Goal: Information Seeking & Learning: Learn about a topic

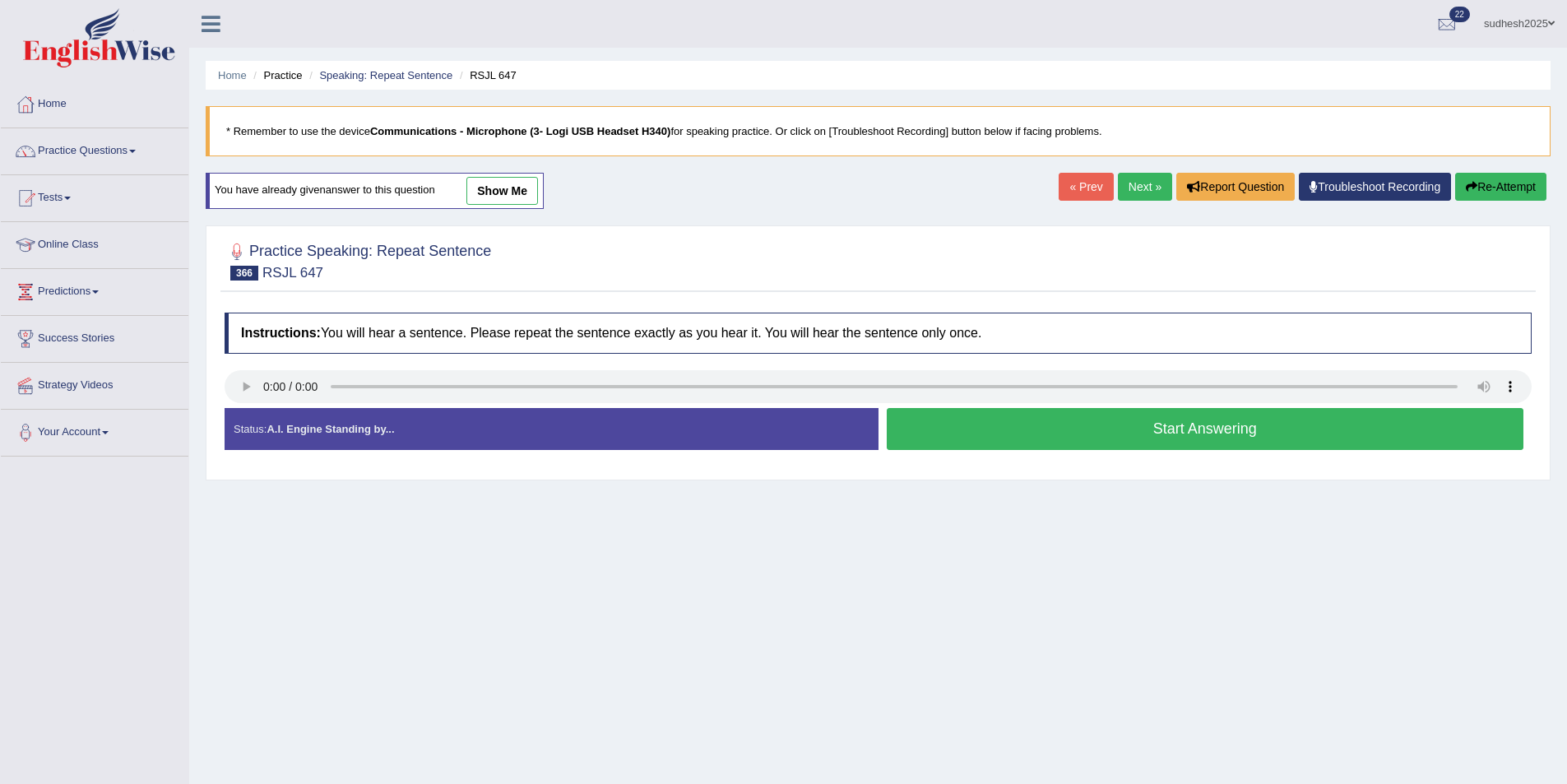
click at [106, 152] on link "Practice Questions" at bounding box center [94, 149] width 188 height 42
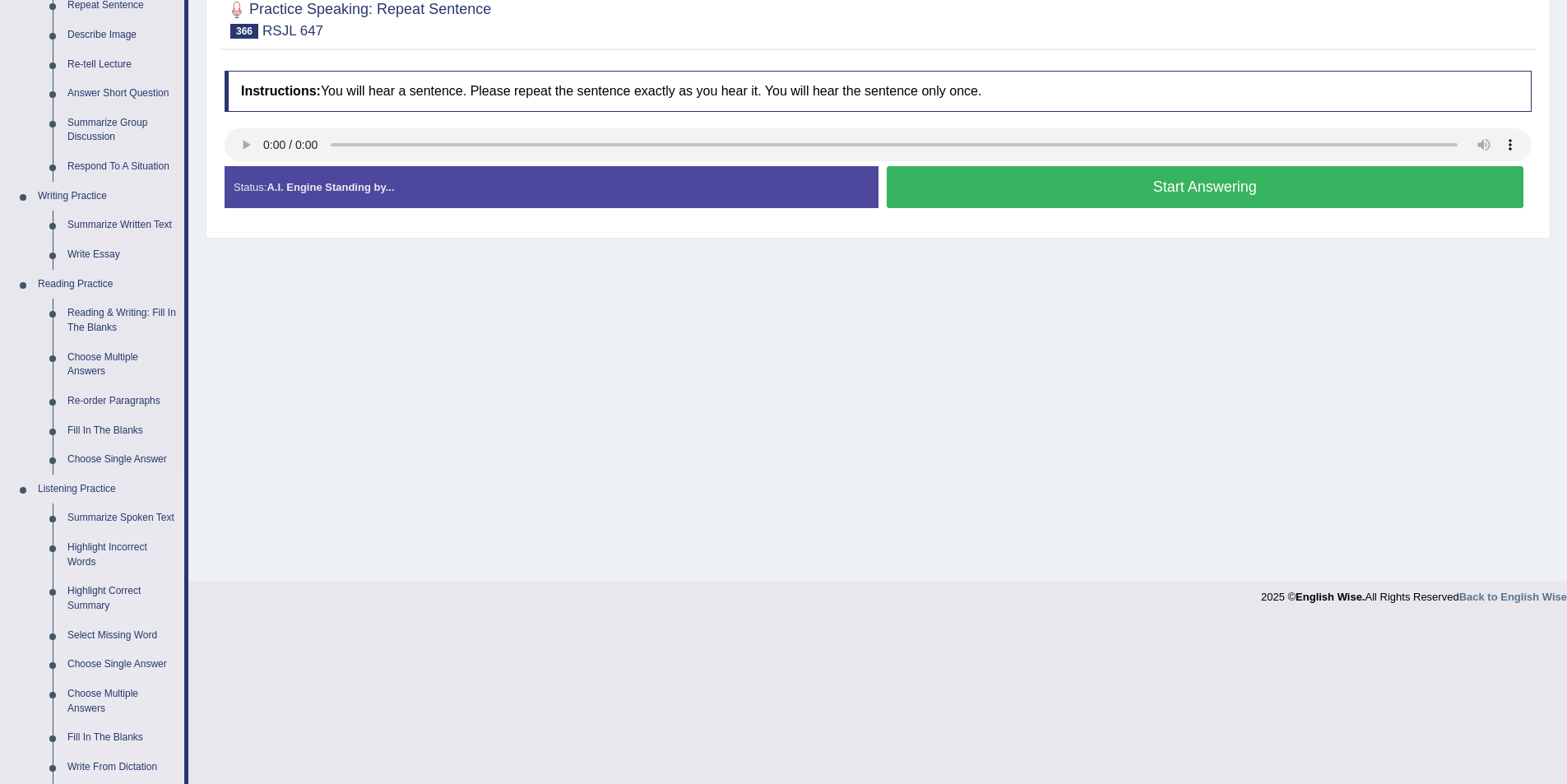
scroll to position [247, 0]
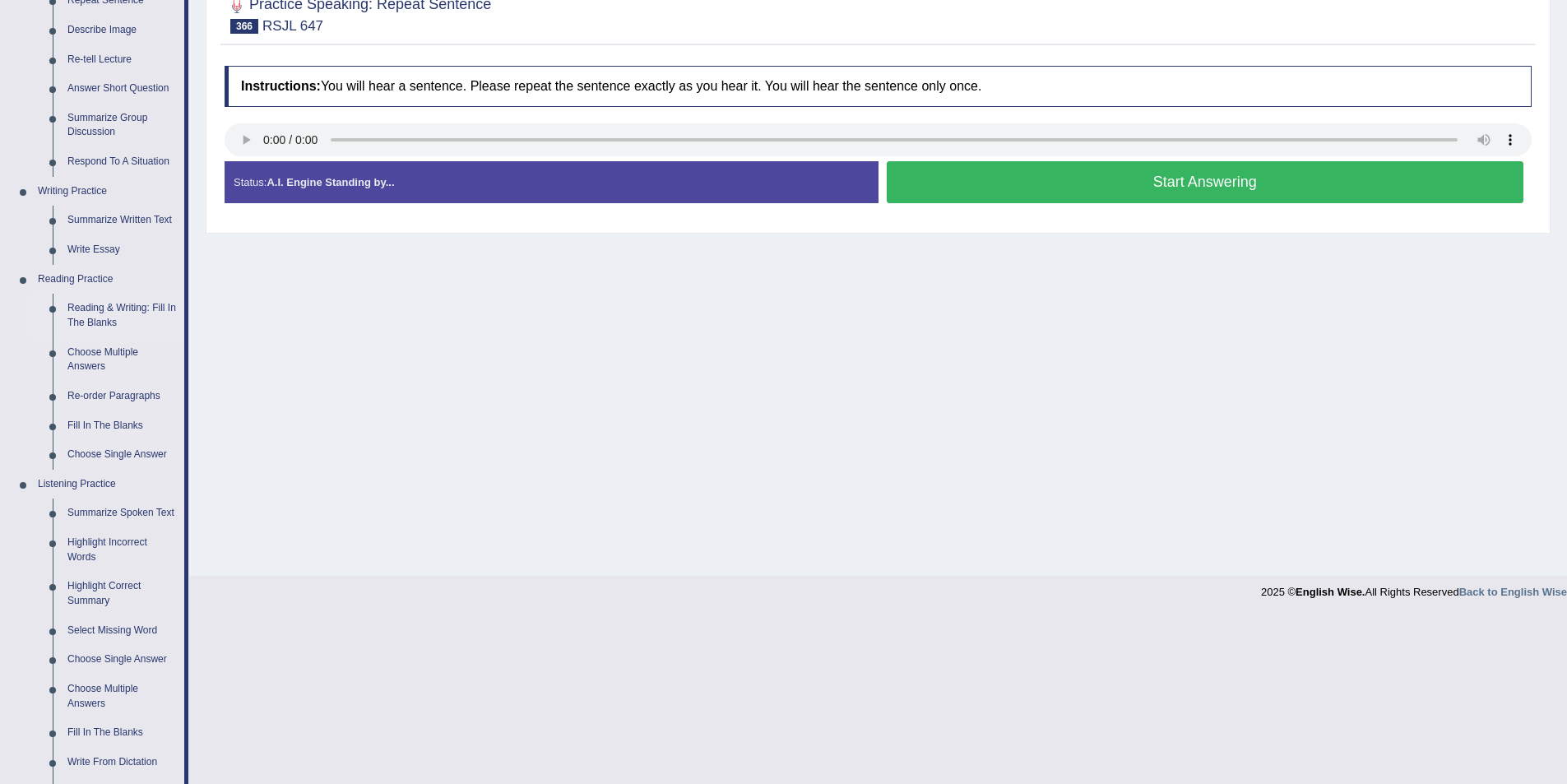
click at [139, 309] on link "Reading & Writing: Fill In The Blanks" at bounding box center [121, 315] width 124 height 43
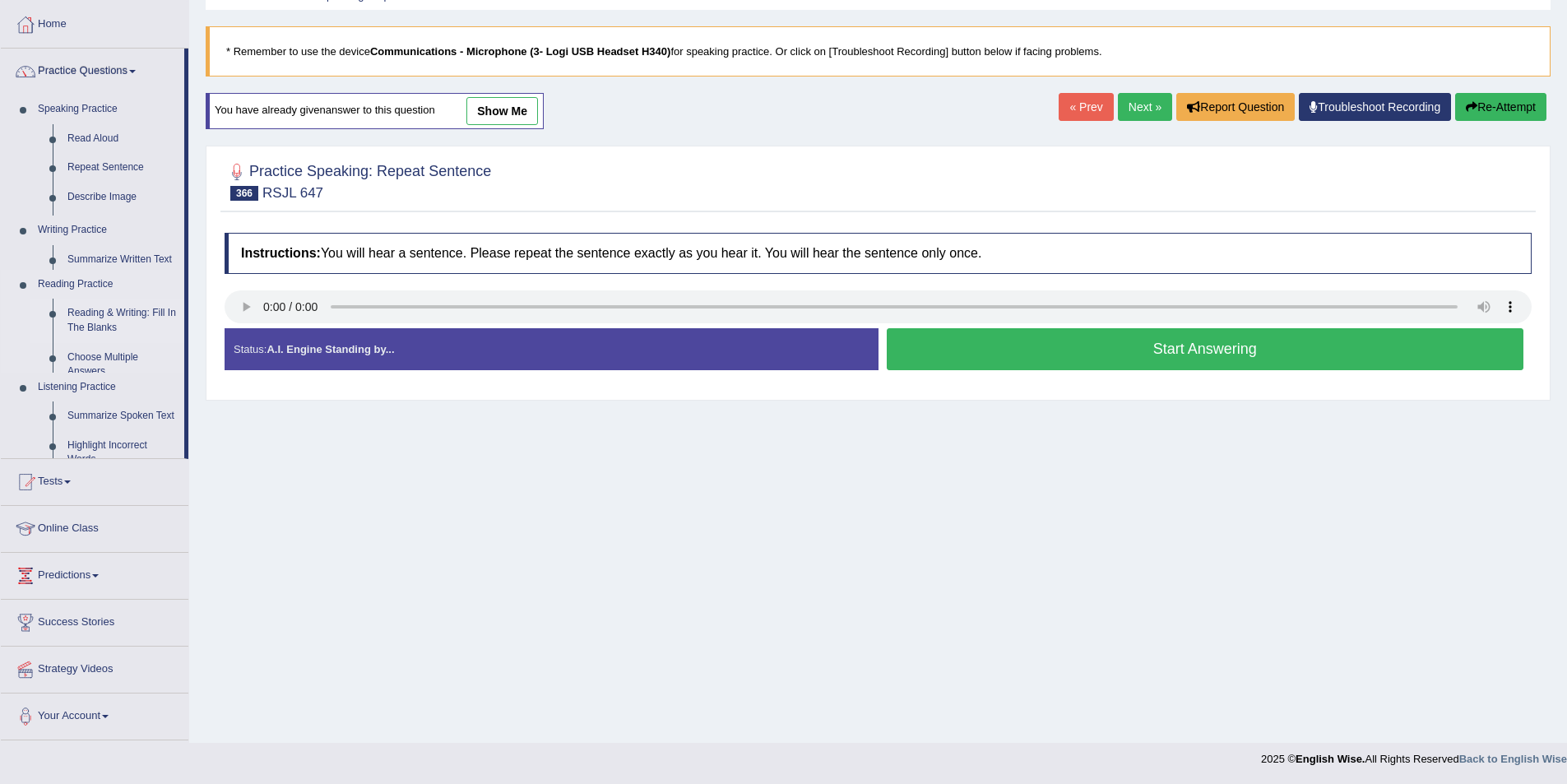
scroll to position [80, 0]
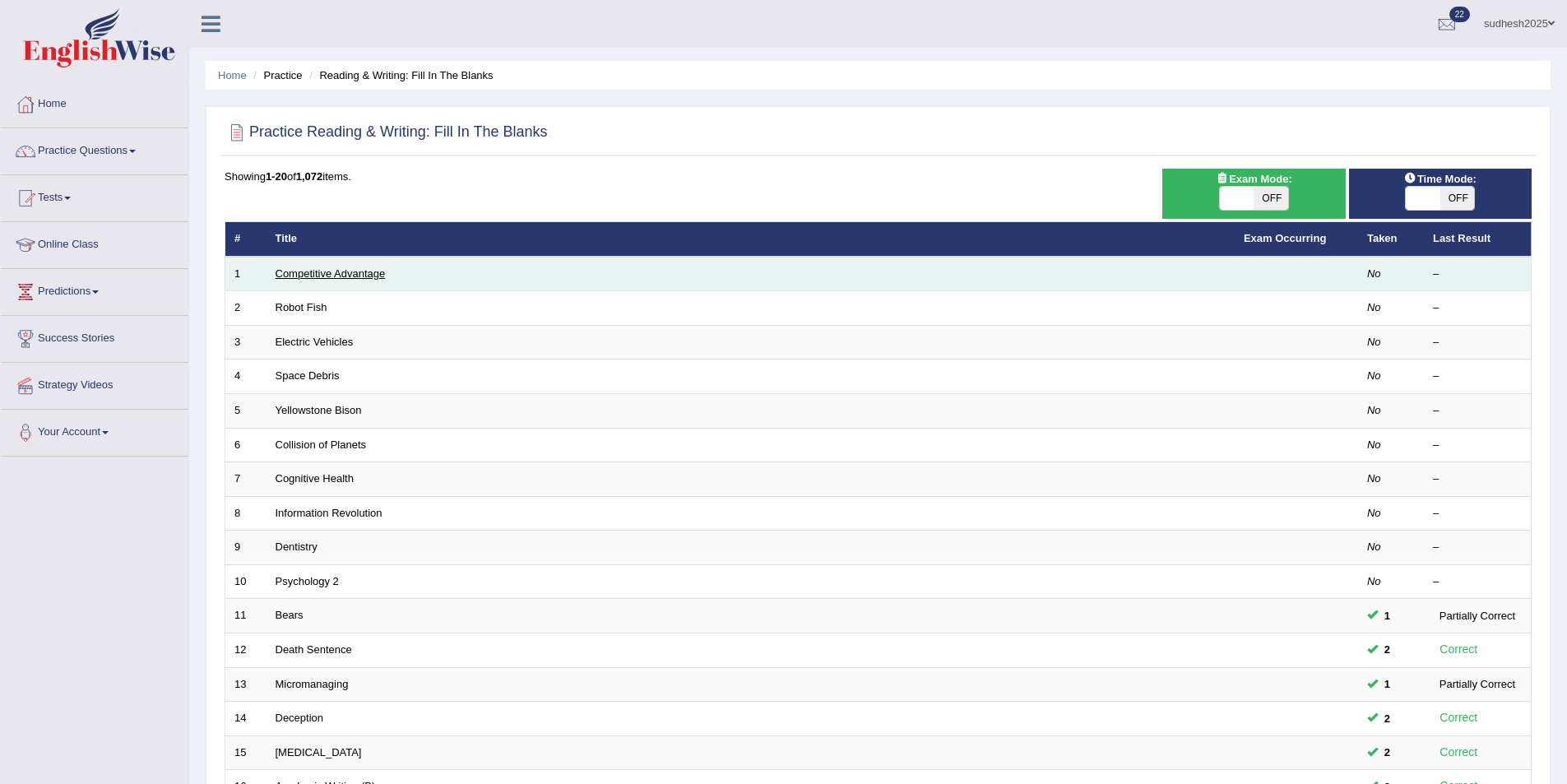
click at [323, 273] on link "Competitive Advantage" at bounding box center [330, 273] width 110 height 12
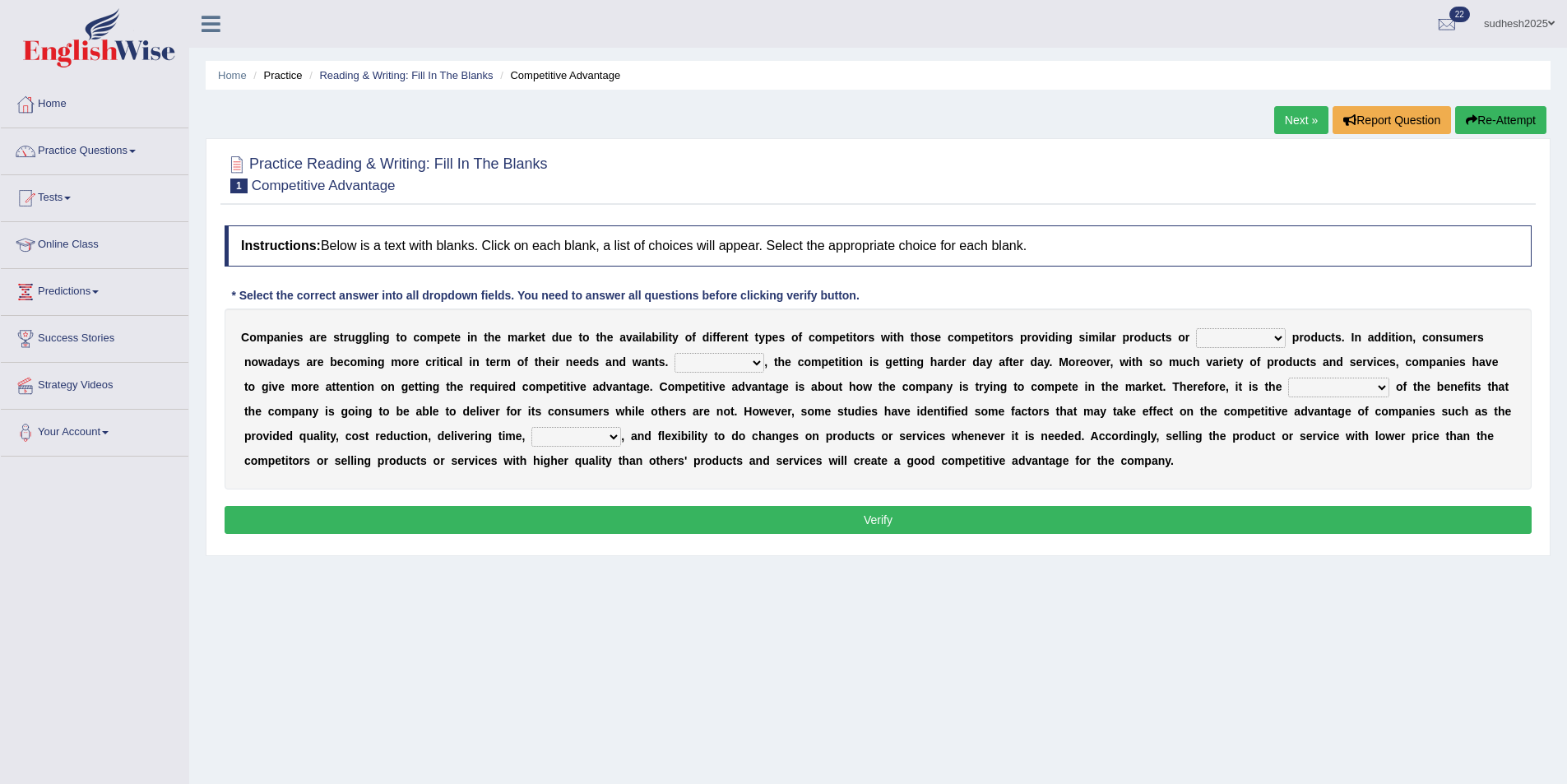
click at [1209, 339] on select "constitution restitution substitution institution" at bounding box center [1241, 337] width 90 height 20
select select "substitution"
click at [1196, 328] on select "constitution restitution substitution institution" at bounding box center [1241, 337] width 90 height 20
click at [674, 361] on select "However Instead Additionally Therefore" at bounding box center [719, 363] width 90 height 20
click at [674, 353] on select "However Instead Additionally Therefore" at bounding box center [719, 363] width 90 height 20
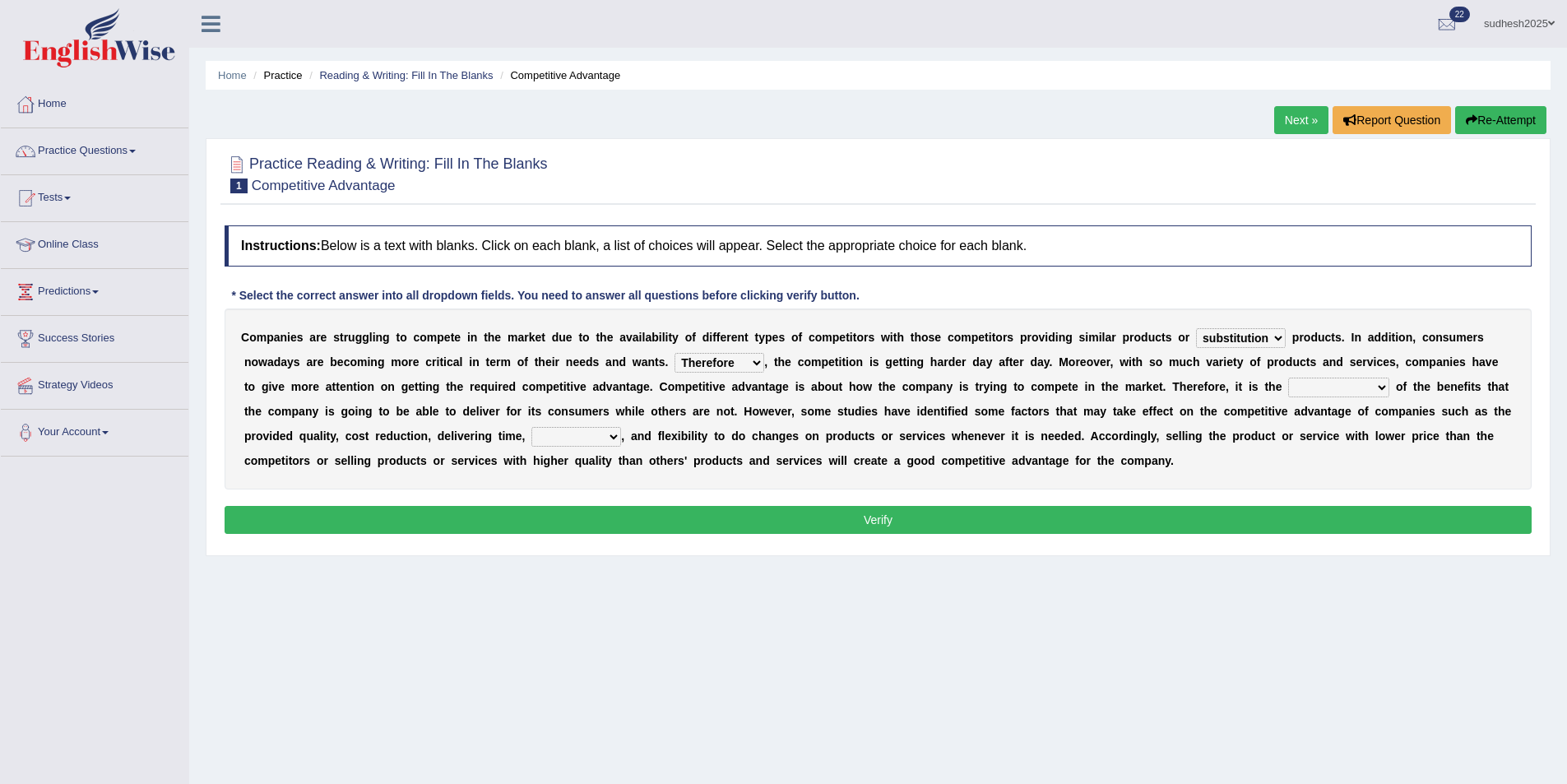
click at [1288, 386] on select "dissemination ordination determination incarnation" at bounding box center [1338, 387] width 101 height 20
click at [674, 360] on select "However Instead Additionally Therefore" at bounding box center [719, 363] width 90 height 20
click at [674, 363] on select "However Instead Additionally Therefore" at bounding box center [719, 363] width 90 height 20
select select "However"
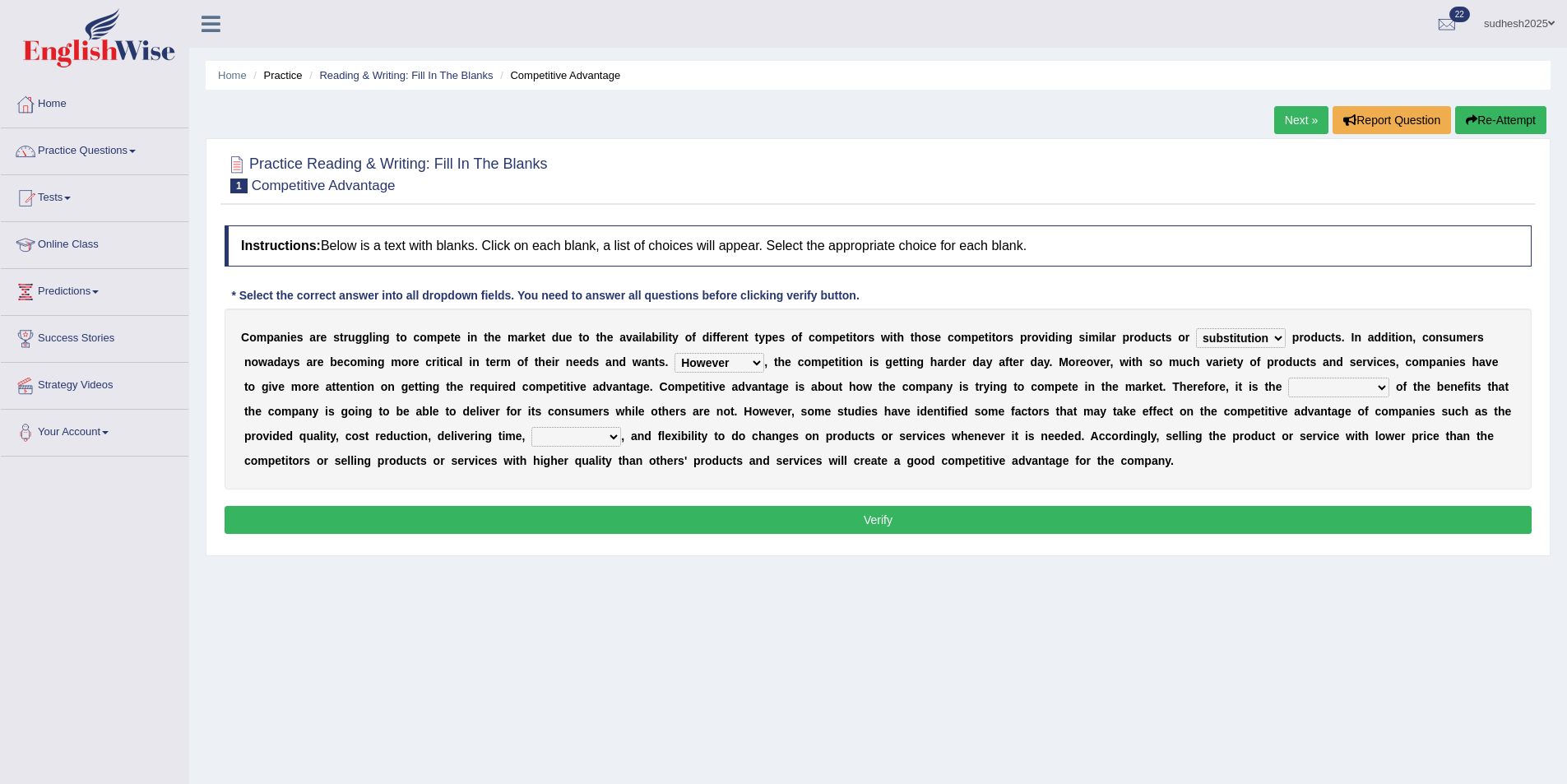
click at [674, 353] on select "However Instead Additionally Therefore" at bounding box center [719, 363] width 90 height 20
click at [1288, 384] on select "dissemination ordination determination incarnation" at bounding box center [1338, 387] width 101 height 20
select select "dissemination"
click at [1288, 377] on select "dissemination ordination determination incarnation" at bounding box center [1338, 387] width 101 height 20
click at [532, 434] on select "captivation aggregation deprivation innovation" at bounding box center [577, 436] width 90 height 20
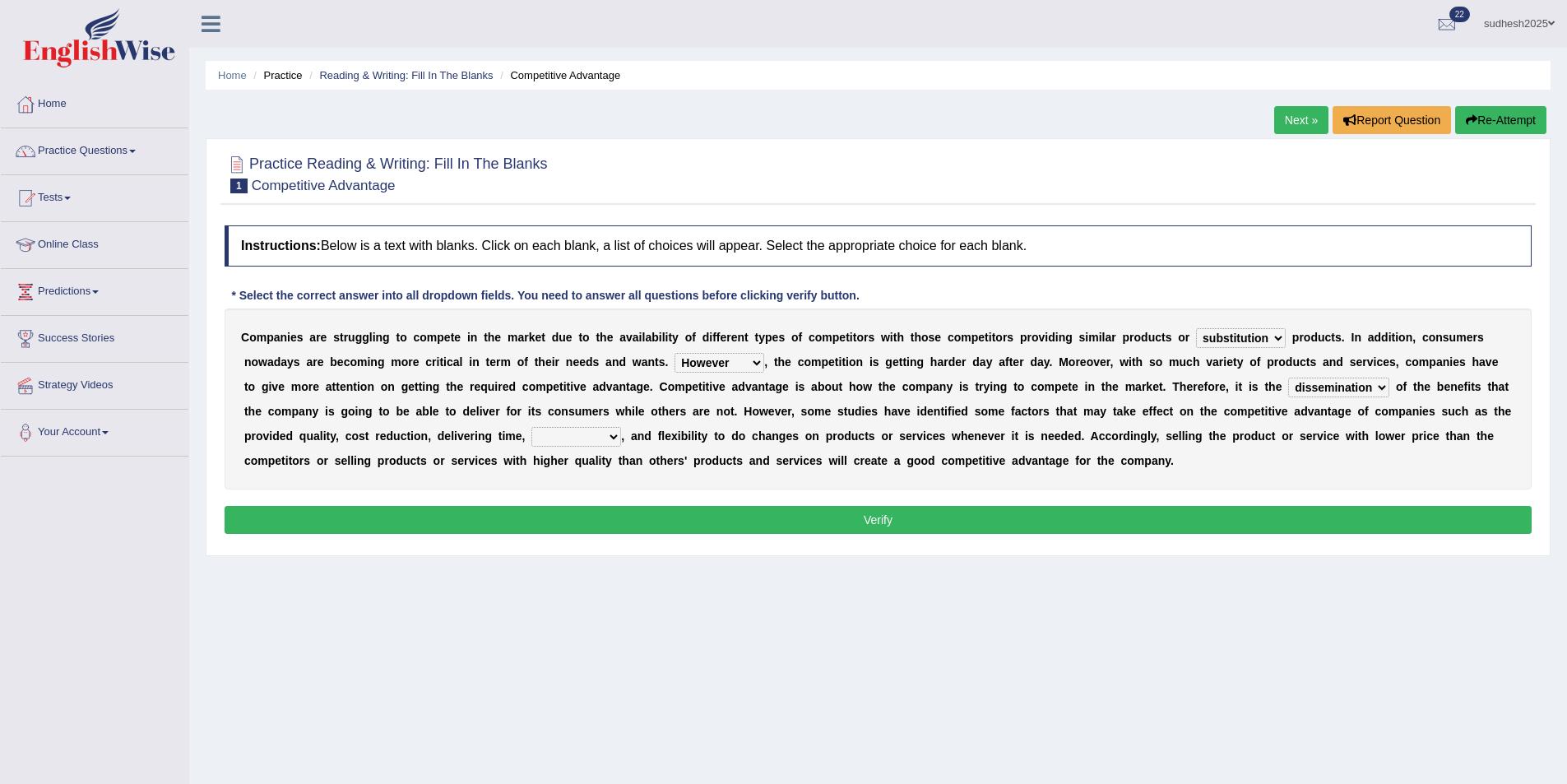
select select "deprivation"
click at [532, 427] on select "captivation aggregation deprivation innovation" at bounding box center [577, 436] width 90 height 20
click at [354, 505] on button "Verify" at bounding box center [878, 519] width 1307 height 28
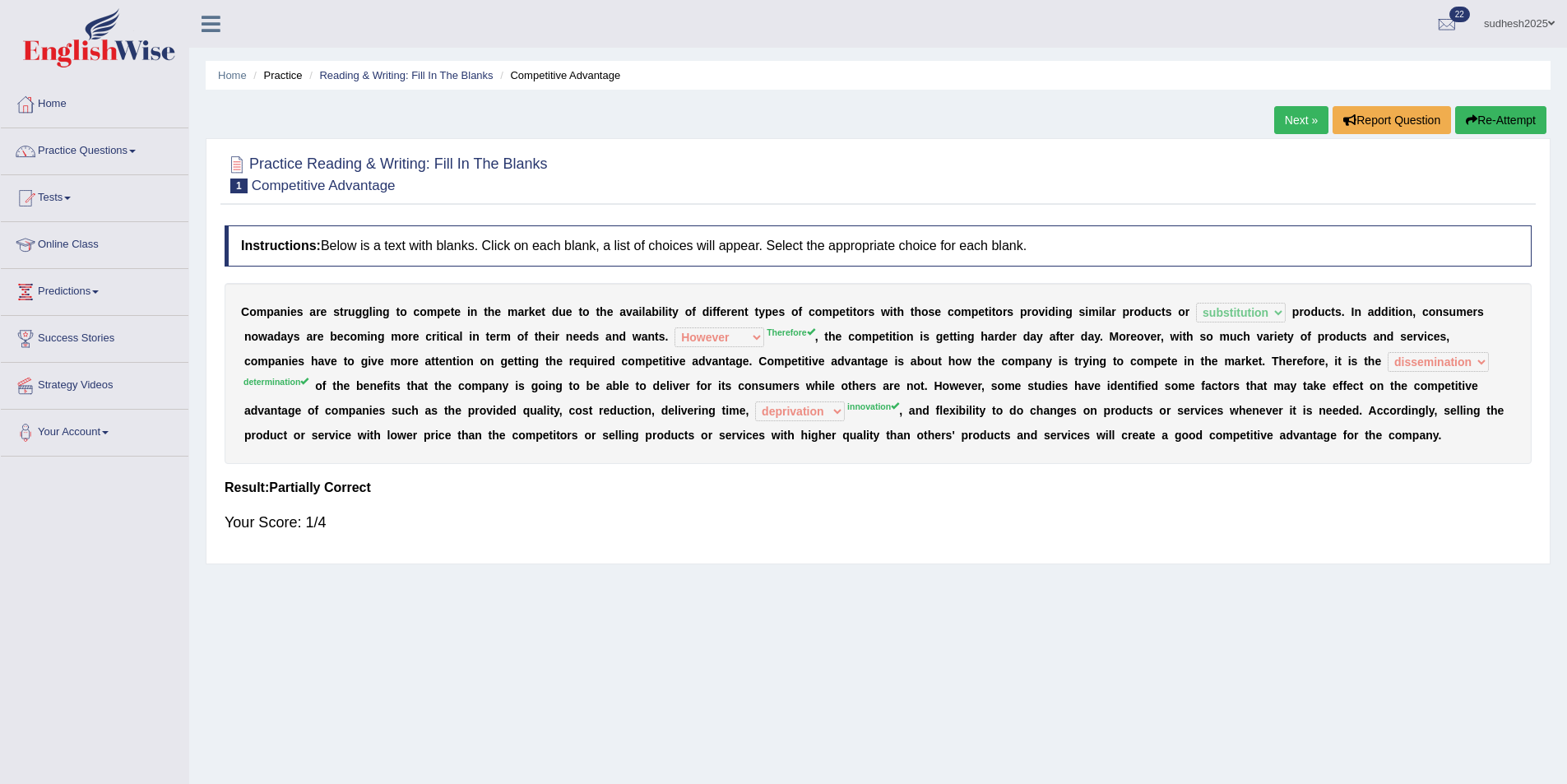
click at [1504, 122] on button "Re-Attempt" at bounding box center [1500, 120] width 91 height 28
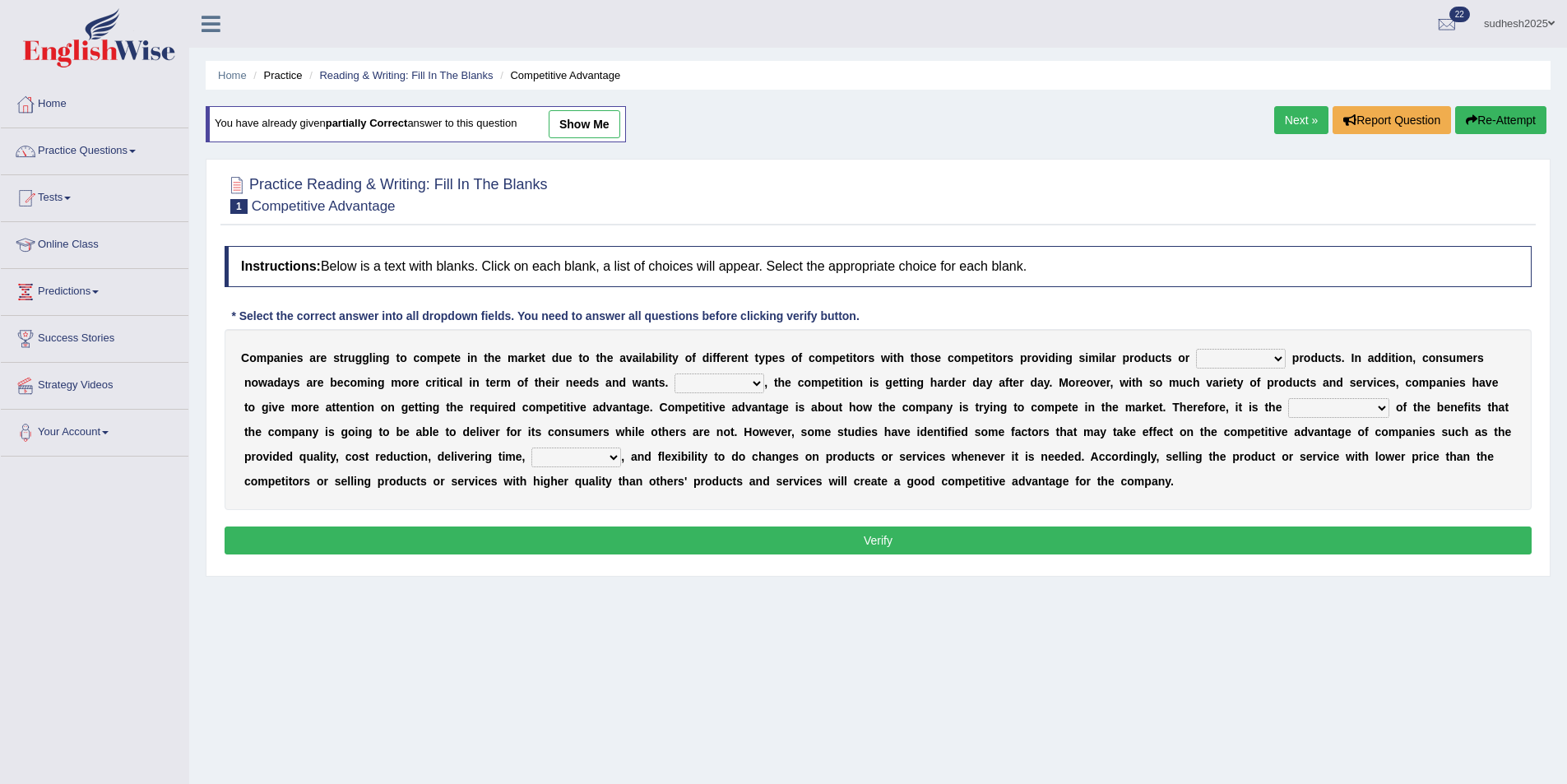
click at [1205, 357] on select "constitution restitution substitution institution" at bounding box center [1241, 358] width 90 height 20
select select "substitution"
click at [1196, 349] on select "constitution restitution substitution institution" at bounding box center [1241, 358] width 90 height 20
click at [674, 382] on select "However Instead Additionally Therefore" at bounding box center [719, 382] width 90 height 20
select select "Therefore"
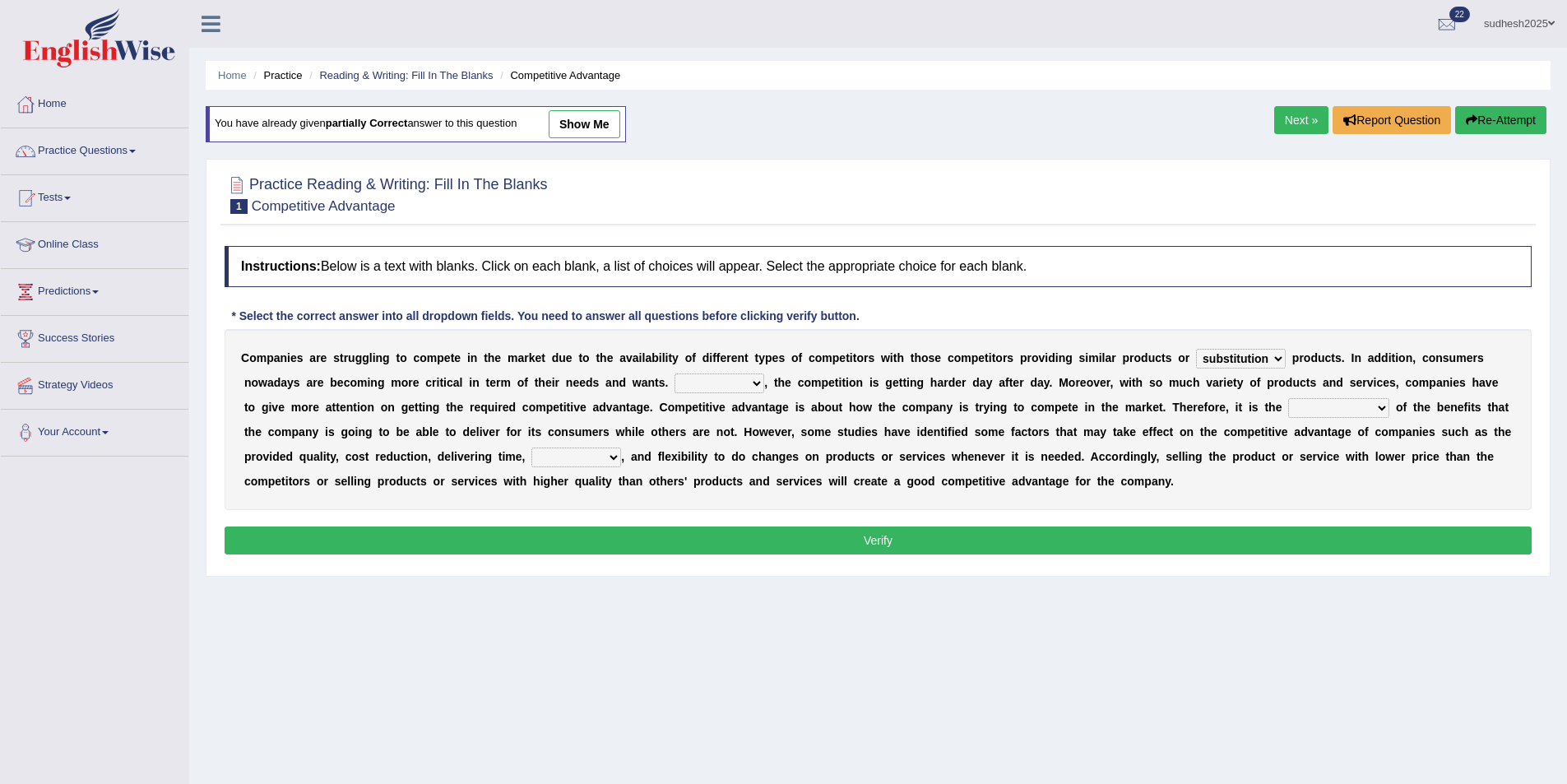
click at [674, 373] on select "However Instead Additionally Therefore" at bounding box center [719, 382] width 90 height 20
click at [1288, 407] on select "dissemination ordination determination incarnation" at bounding box center [1338, 408] width 101 height 20
select select "determination"
click at [1288, 398] on select "dissemination ordination determination incarnation" at bounding box center [1338, 408] width 101 height 20
click at [532, 461] on select "captivation aggregation deprivation innovation" at bounding box center [577, 457] width 90 height 20
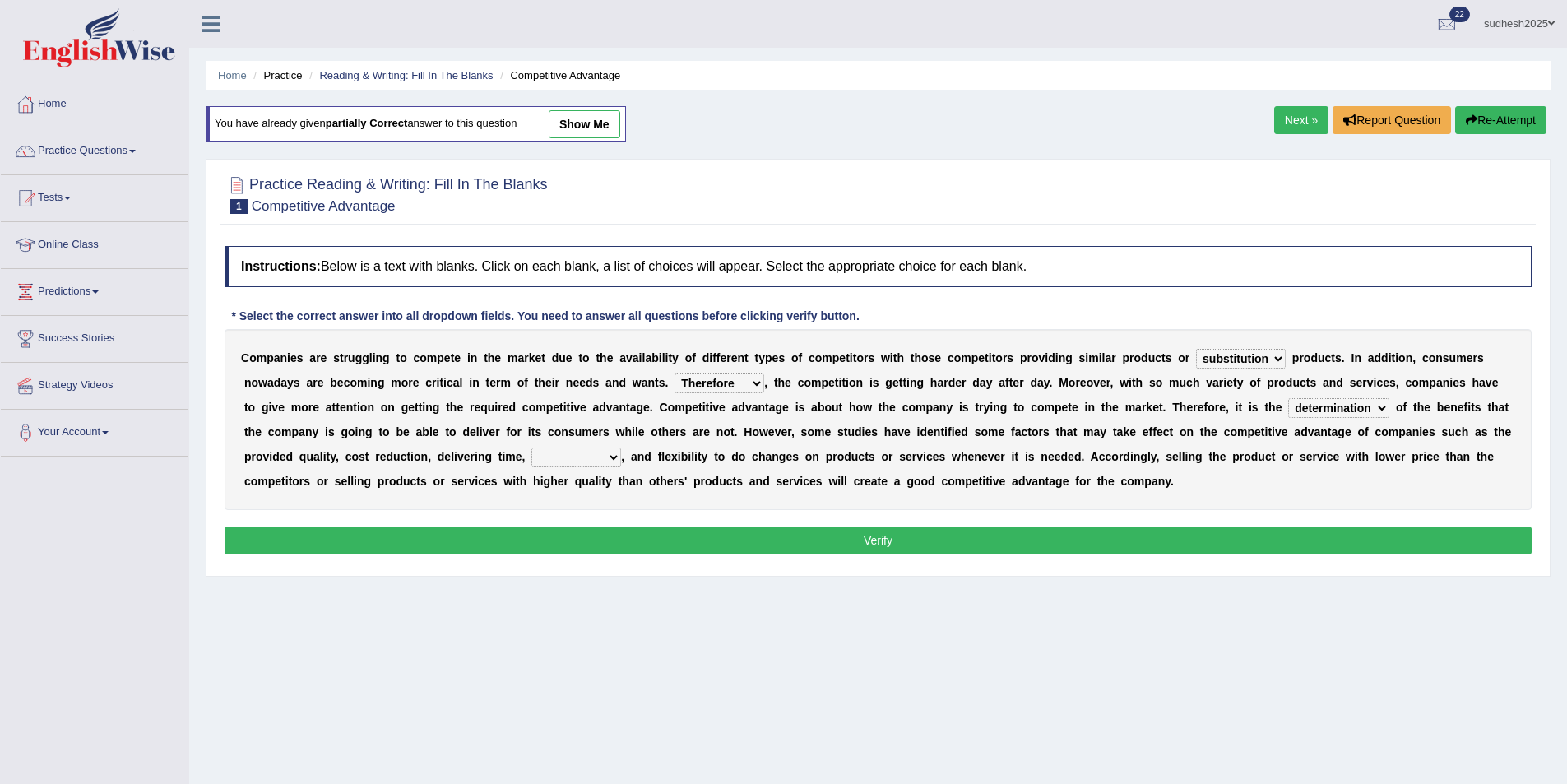
select select "aggregation"
click at [532, 447] on select "captivation aggregation deprivation innovation" at bounding box center [577, 457] width 90 height 20
click at [336, 530] on button "Verify" at bounding box center [878, 540] width 1307 height 28
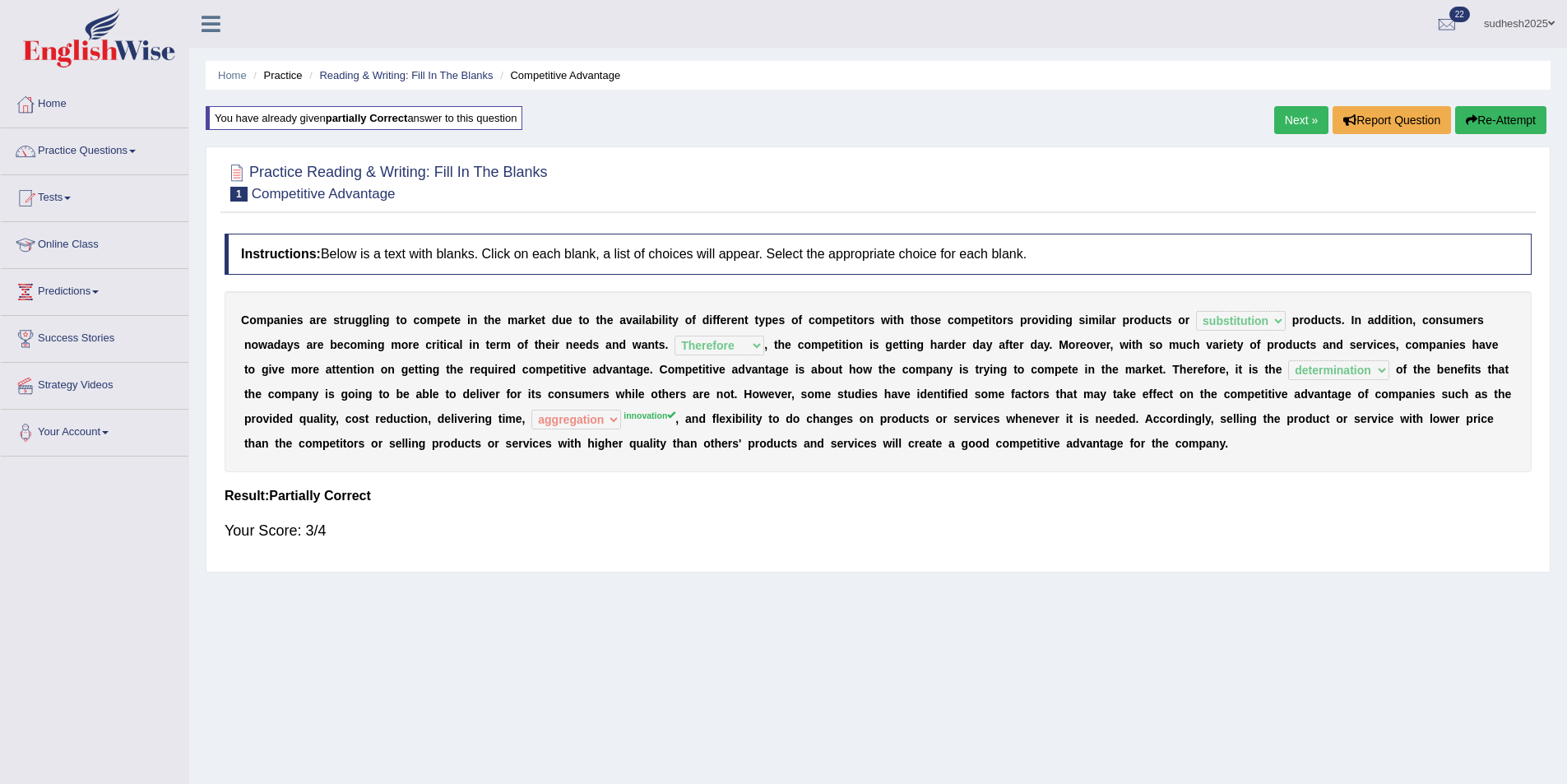
click at [1299, 120] on link "Next »" at bounding box center [1301, 120] width 55 height 28
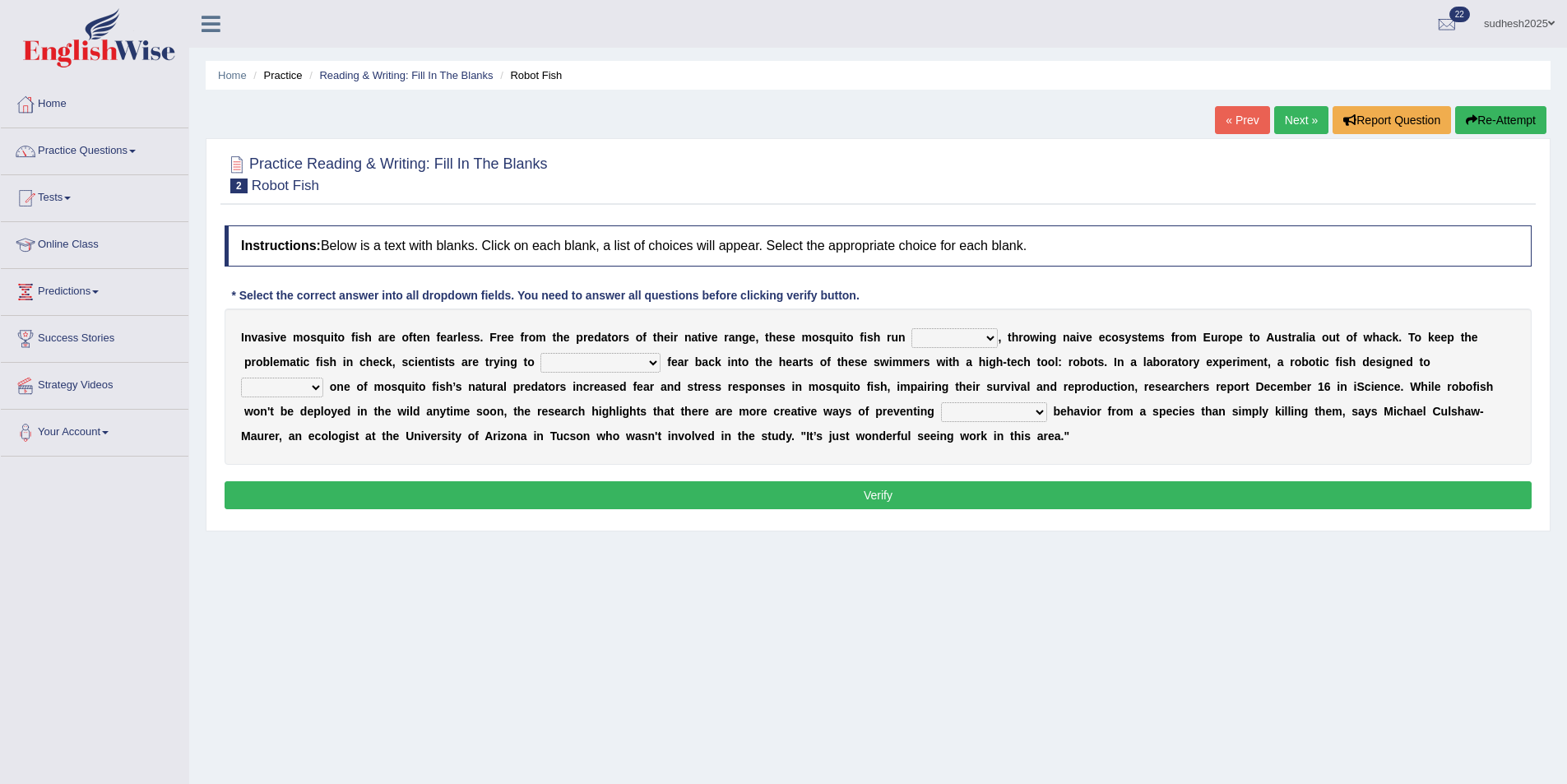
click at [944, 338] on select "occupant flippant rampant concordant" at bounding box center [955, 337] width 87 height 20
select select "rampant"
click at [912, 328] on select "occupant flippant rampant concordant" at bounding box center [955, 337] width 87 height 20
click at [540, 357] on select "accept spike strike [PERSON_NAME]" at bounding box center [600, 363] width 120 height 20
select select "accept"
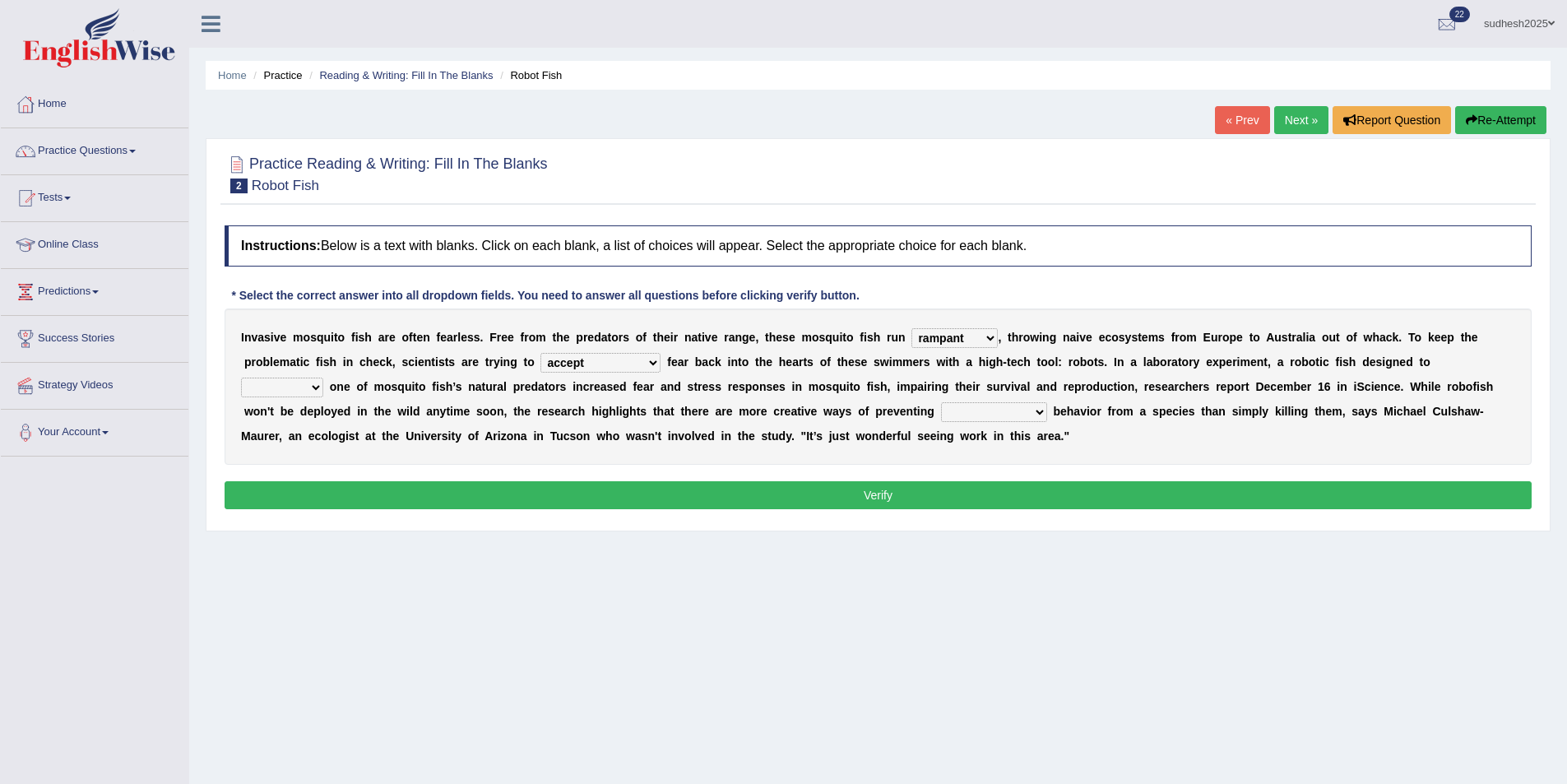
click at [540, 353] on select "accept spike strike [PERSON_NAME]" at bounding box center [600, 363] width 120 height 20
click at [323, 377] on select "bequest mimic battle conquest" at bounding box center [281, 387] width 82 height 20
select select "mimic"
click at [323, 377] on select "bequest mimic battle conquest" at bounding box center [281, 387] width 82 height 20
click at [941, 408] on select "unprivileged unprecedented uncharted unwanted" at bounding box center [994, 412] width 106 height 20
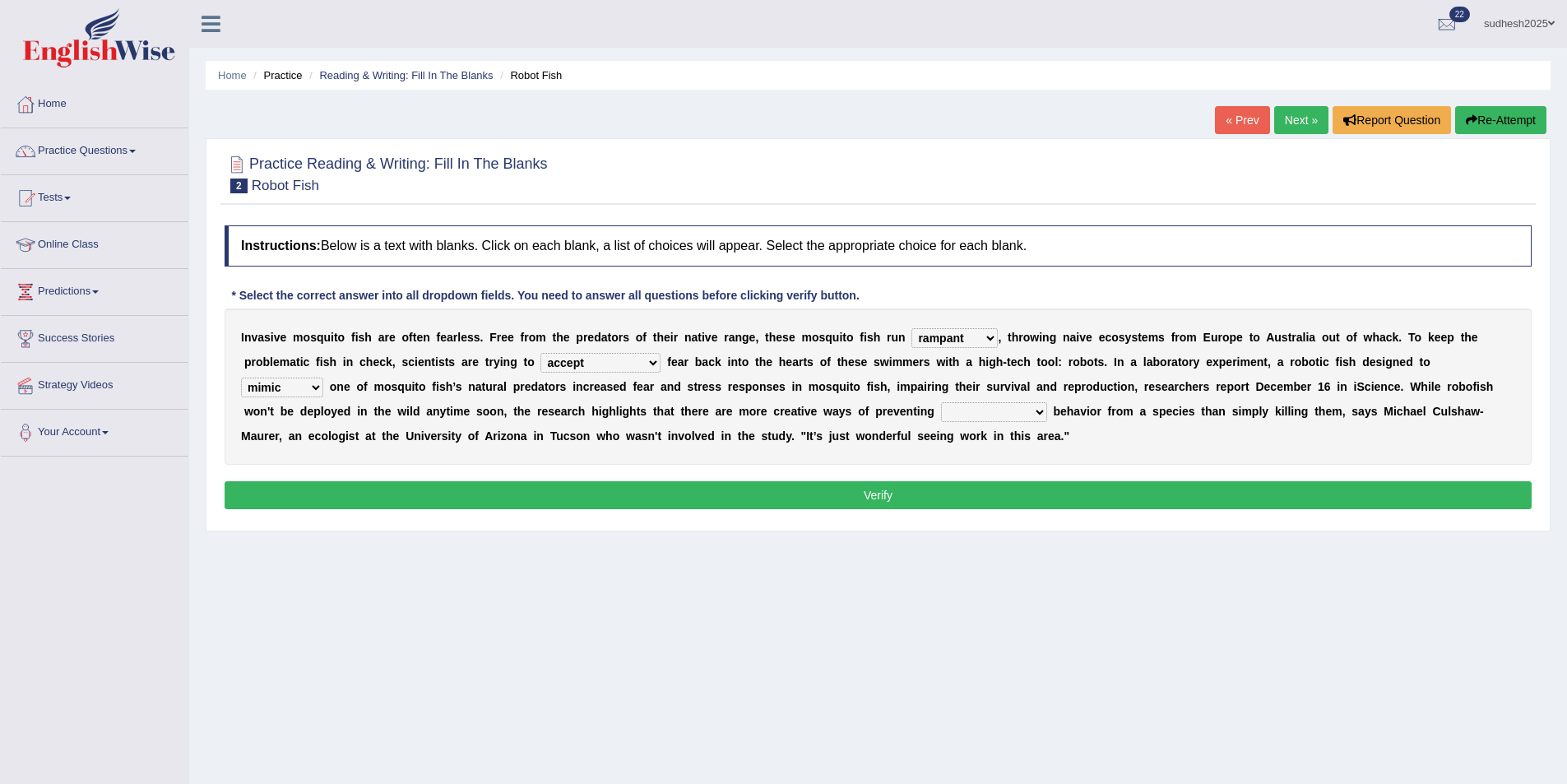
click at [941, 408] on select "unprivileged unprecedented uncharted unwanted" at bounding box center [994, 412] width 106 height 20
select select "unwanted"
click at [941, 402] on select "unprivileged unprecedented uncharted unwanted" at bounding box center [994, 412] width 106 height 20
click at [702, 486] on button "Verify" at bounding box center [878, 495] width 1307 height 28
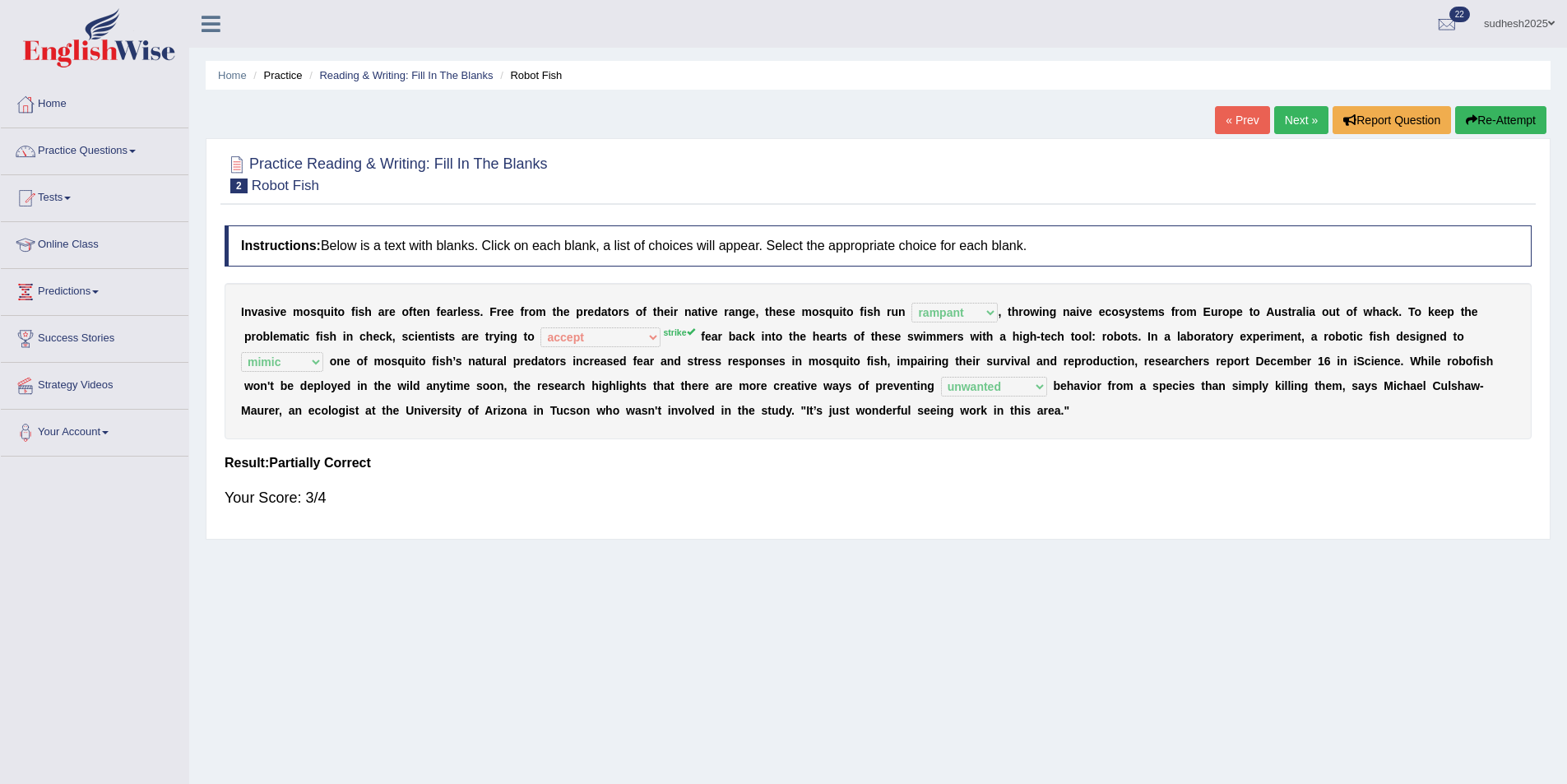
click at [1481, 112] on button "Re-Attempt" at bounding box center [1500, 120] width 91 height 28
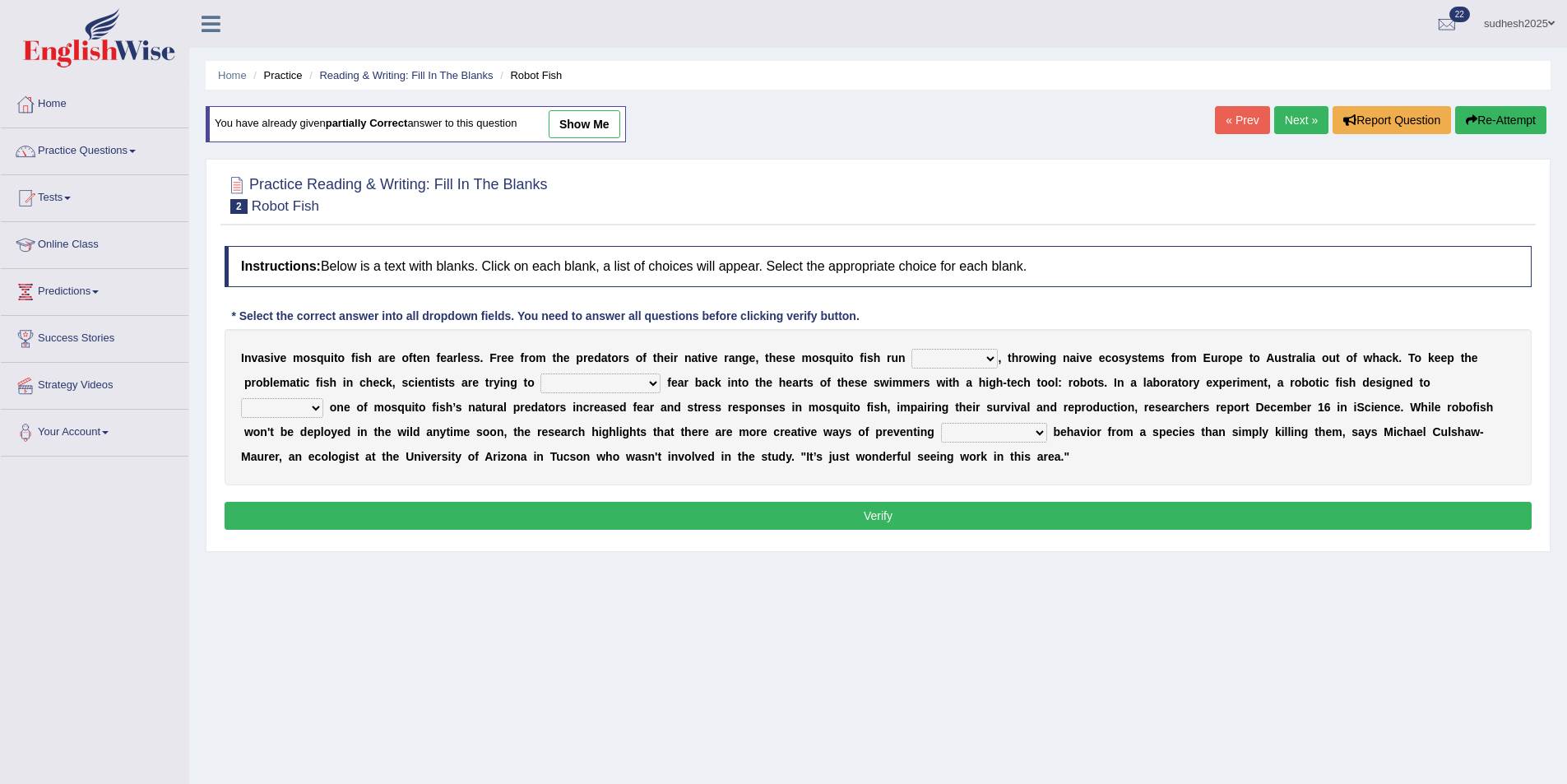
drag, startPoint x: 0, startPoint y: 0, endPoint x: 900, endPoint y: 354, distance: 967.1
click at [912, 354] on select "occupant flippant rampant concordant" at bounding box center [955, 358] width 87 height 20
select select "rampant"
click at [912, 349] on select "occupant flippant rampant concordant" at bounding box center [955, 358] width 87 height 20
click at [540, 384] on select "accept spike strike [PERSON_NAME]" at bounding box center [600, 382] width 120 height 20
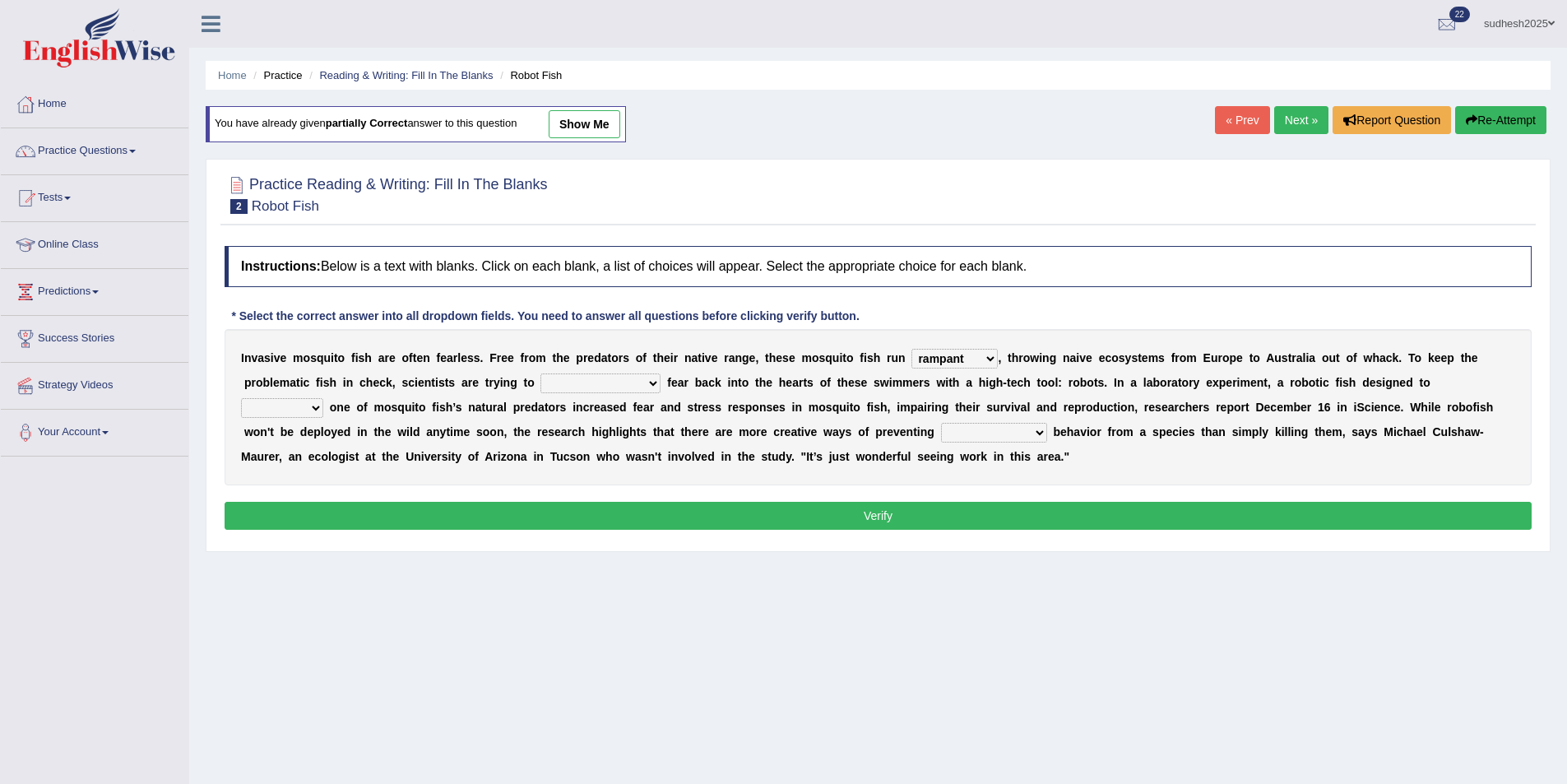
select select "strike"
click at [540, 373] on select "accept spike strike [PERSON_NAME]" at bounding box center [600, 382] width 120 height 20
click at [323, 398] on select "bequest mimic battle conquest" at bounding box center [281, 408] width 82 height 20
select select "mimic"
click at [323, 398] on select "bequest mimic battle conquest" at bounding box center [281, 408] width 82 height 20
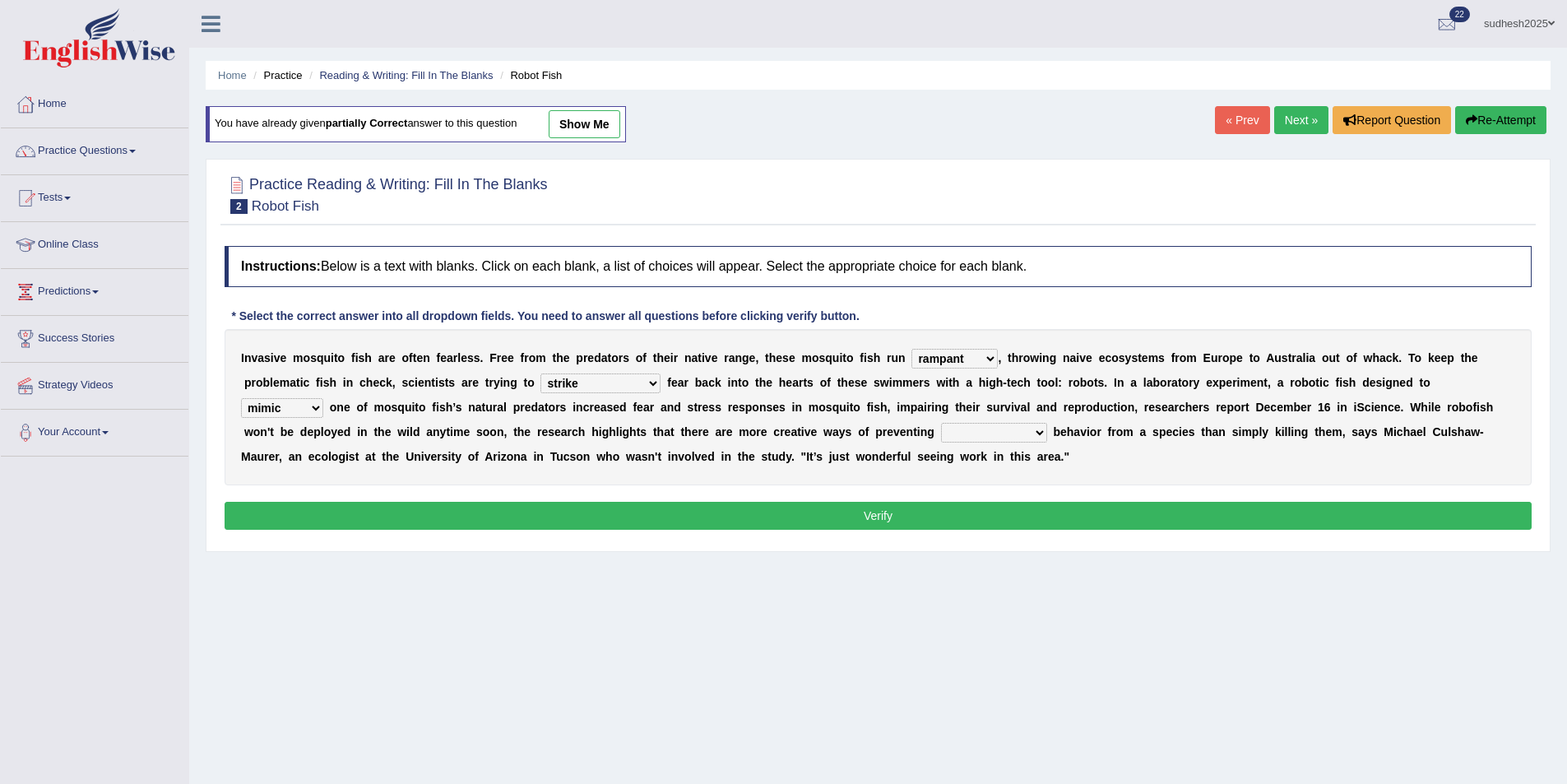
click at [941, 428] on select "unprivileged unprecedented uncharted unwanted" at bounding box center [994, 432] width 106 height 20
select select "unwanted"
click at [941, 422] on select "unprivileged unprecedented uncharted unwanted" at bounding box center [994, 432] width 106 height 20
click at [737, 521] on button "Verify" at bounding box center [878, 516] width 1307 height 28
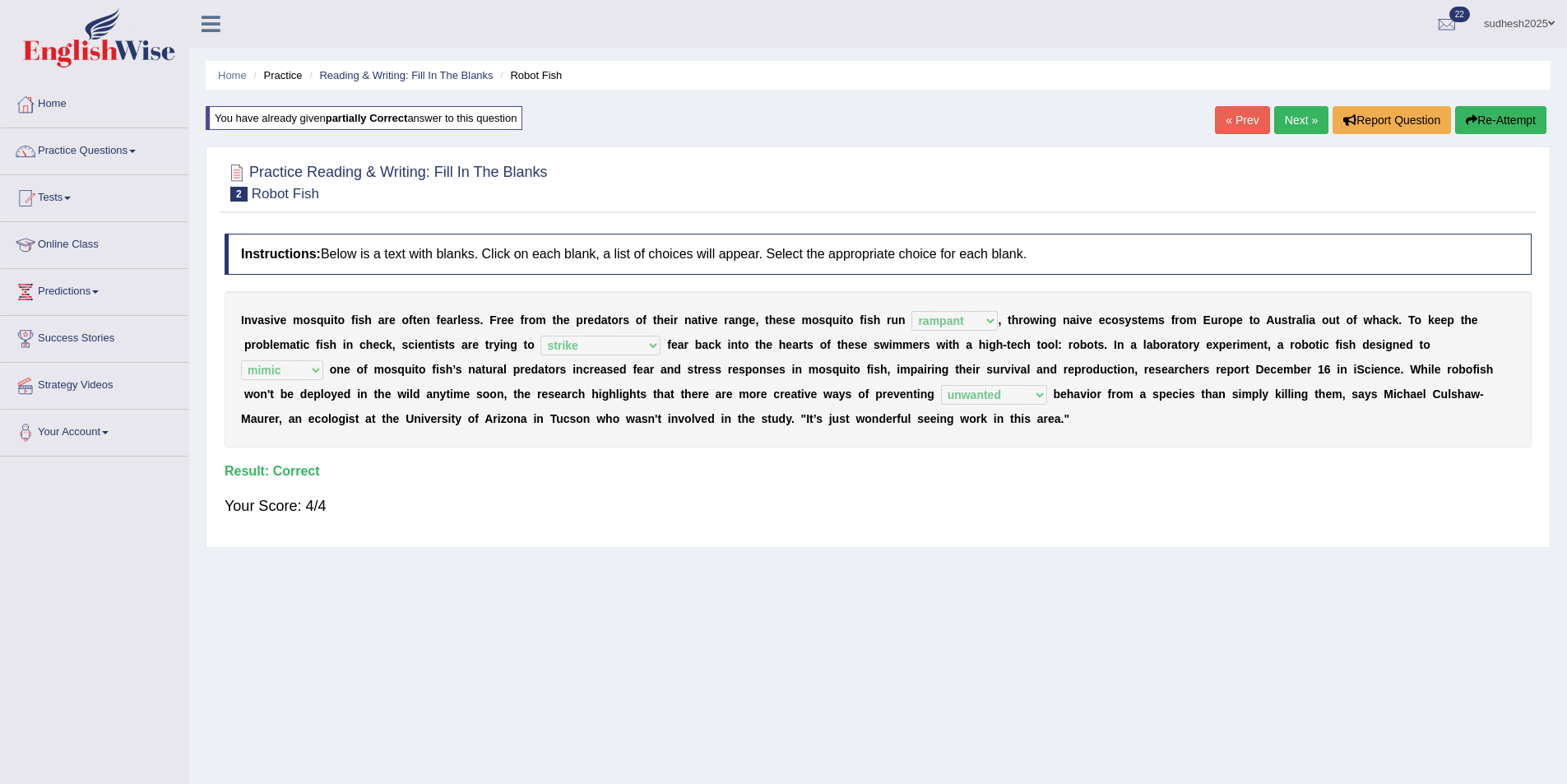
click at [1296, 117] on link "Next »" at bounding box center [1301, 120] width 55 height 28
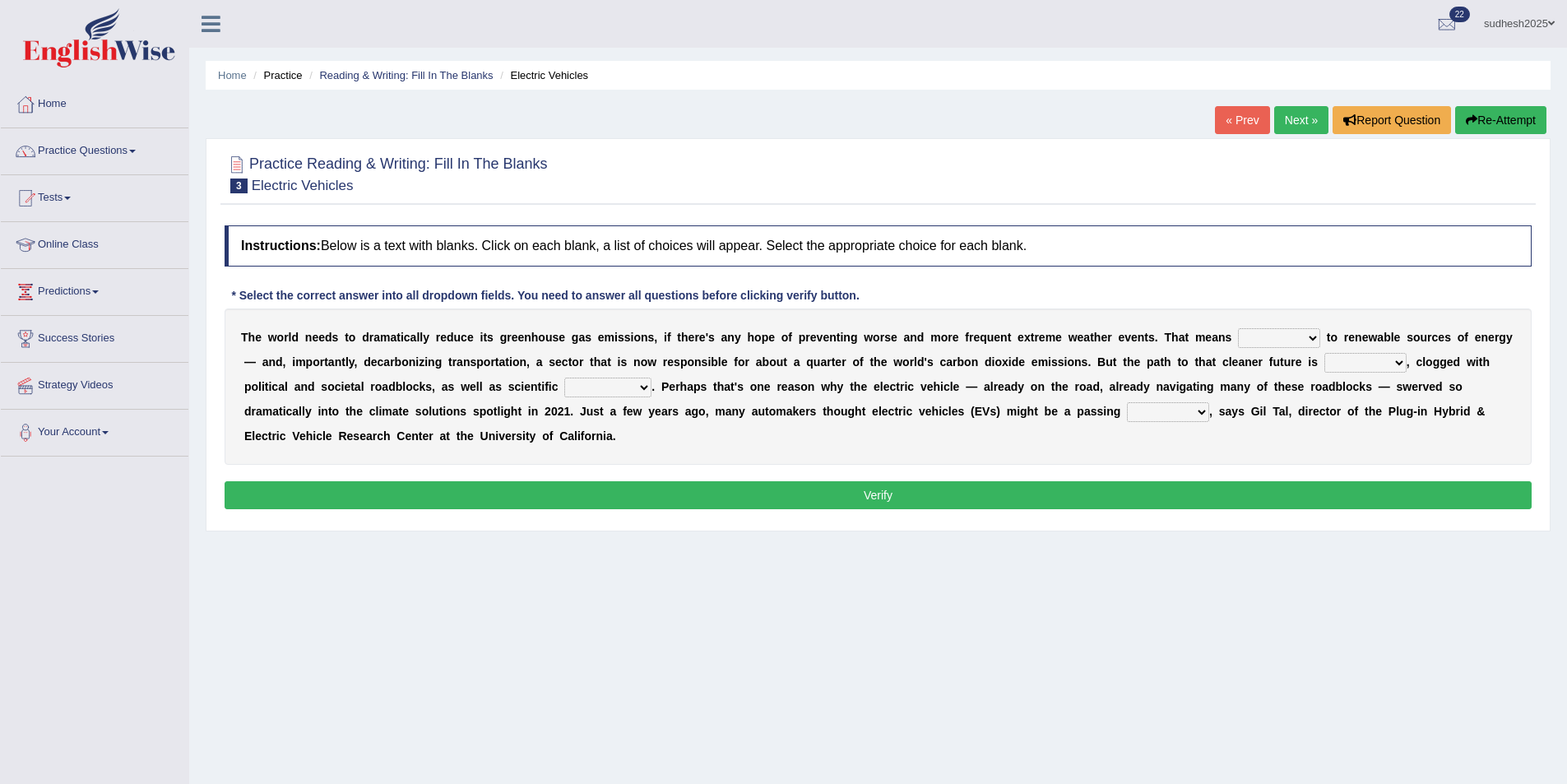
click at [1243, 337] on select "grafting drafting crafting shifting" at bounding box center [1279, 337] width 82 height 20
select select "shifting"
click at [1238, 328] on select "grafting drafting crafting shifting" at bounding box center [1279, 337] width 82 height 20
click at [1325, 363] on select "daunting daunted daunt dauntless" at bounding box center [1365, 363] width 82 height 20
select select "daunting"
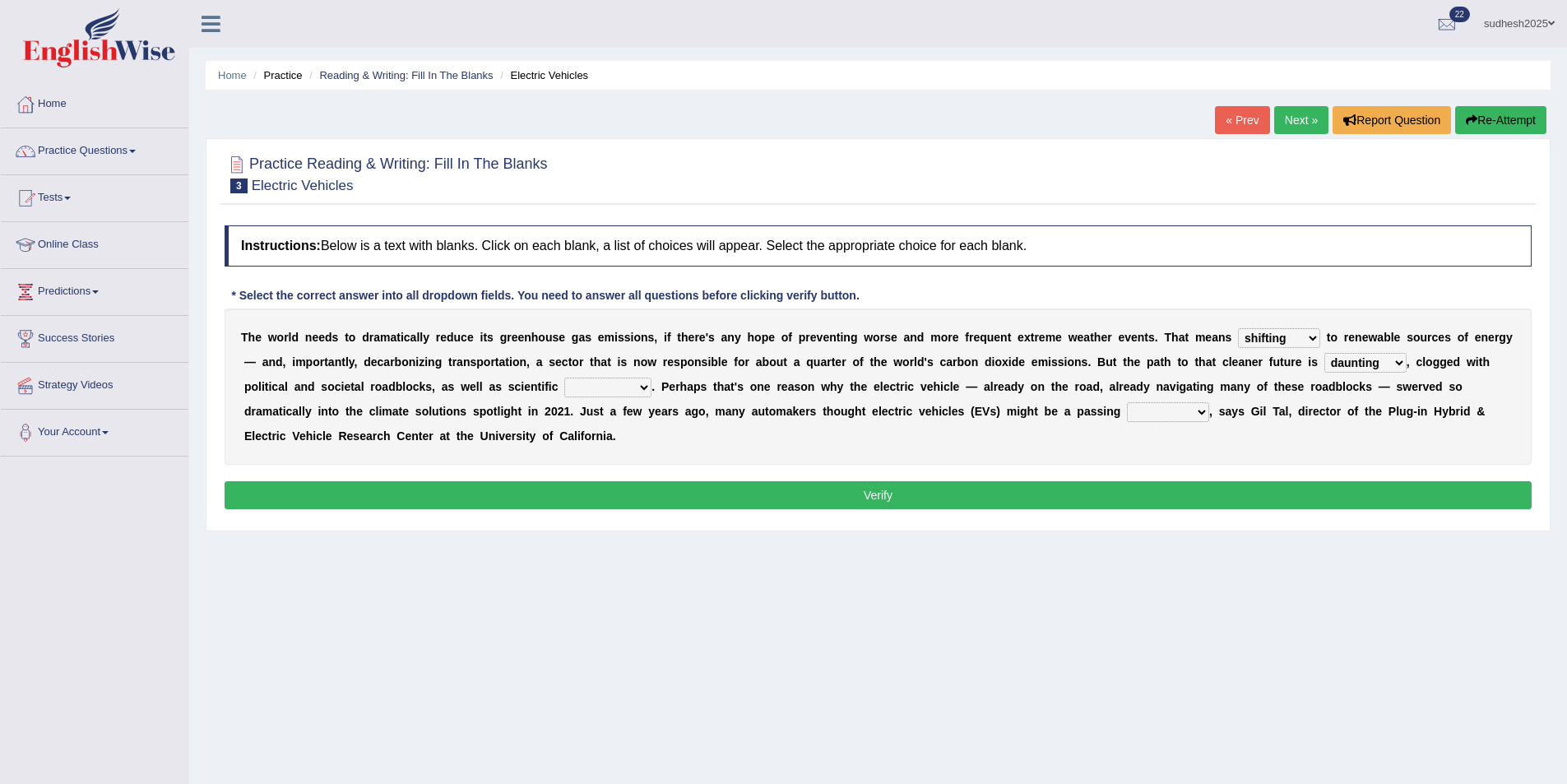
click at [1325, 353] on select "daunting daunted daunt dauntless" at bounding box center [1365, 363] width 82 height 20
click at [306, 429] on b "e" at bounding box center [303, 435] width 7 height 13
click at [564, 383] on select "spectacles obstacles tentacles receptacles" at bounding box center [608, 387] width 87 height 20
select select "obstacles"
click at [564, 377] on select "spectacles obstacles tentacles receptacles" at bounding box center [608, 387] width 87 height 20
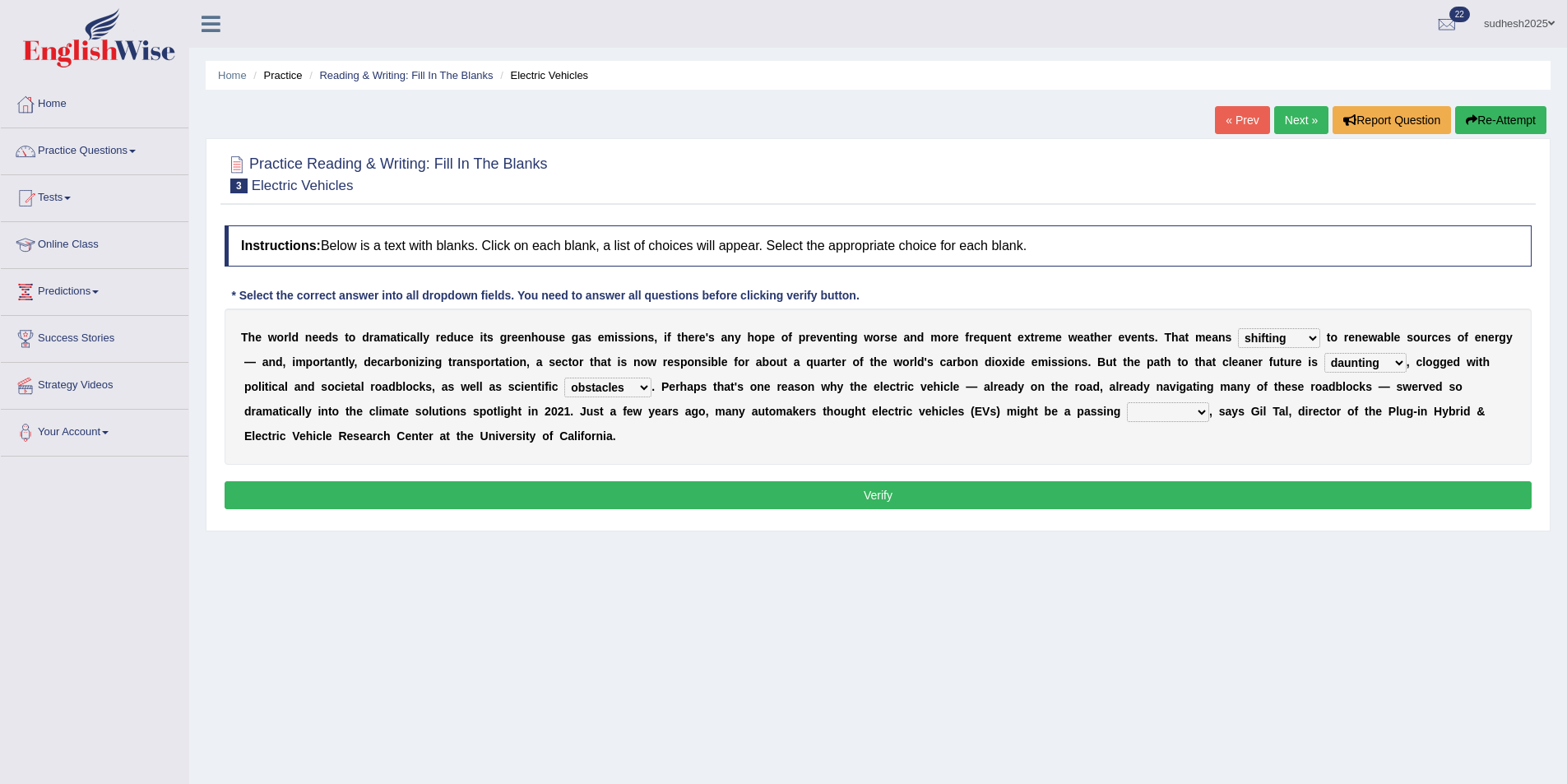
click at [1127, 407] on select "fad gad tad lad" at bounding box center [1168, 412] width 82 height 20
select select "tad"
click at [1127, 402] on select "fad gad tad lad" at bounding box center [1168, 412] width 82 height 20
click at [945, 493] on button "Verify" at bounding box center [878, 495] width 1307 height 28
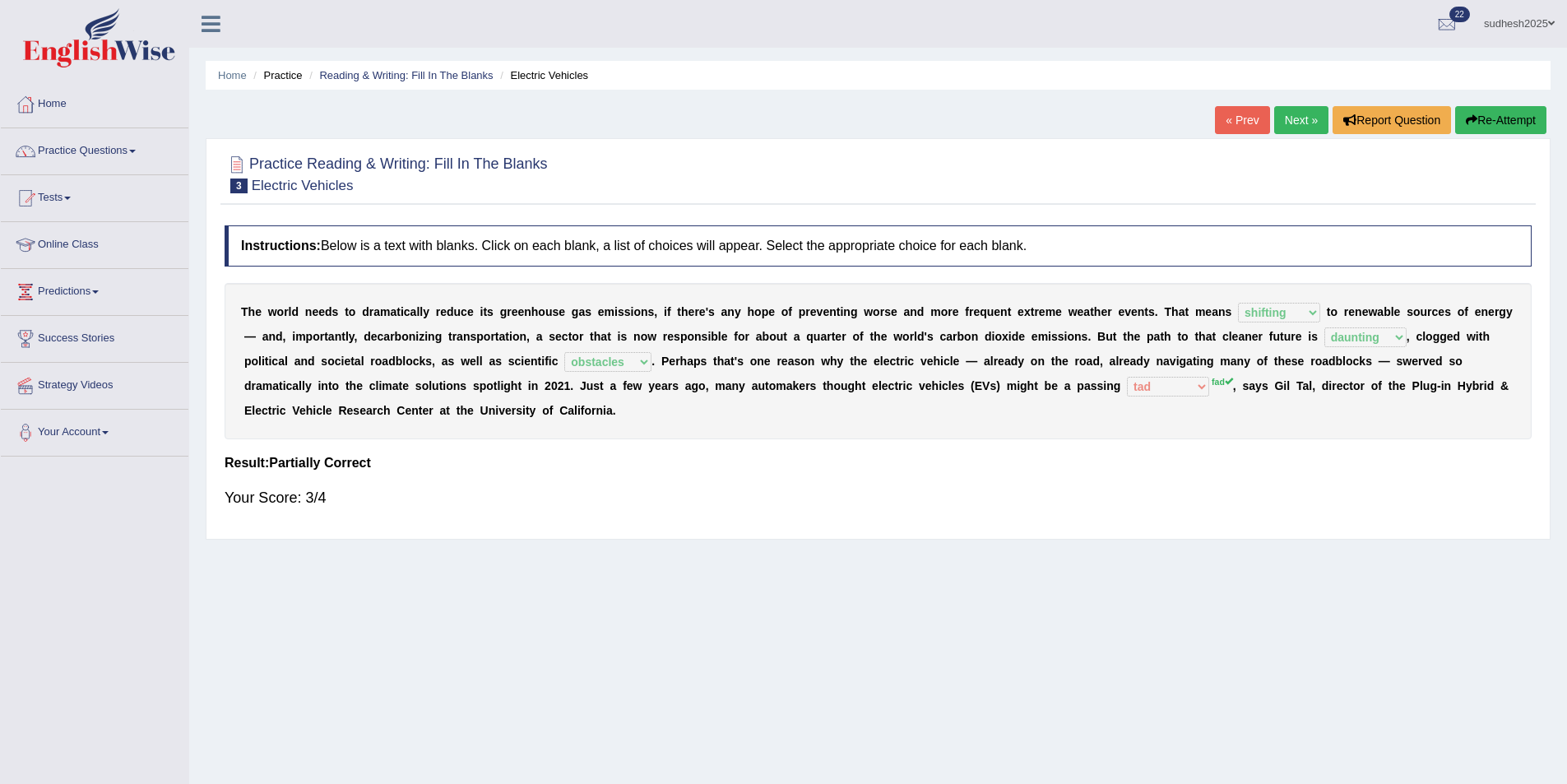
click at [1292, 117] on link "Next »" at bounding box center [1301, 120] width 55 height 28
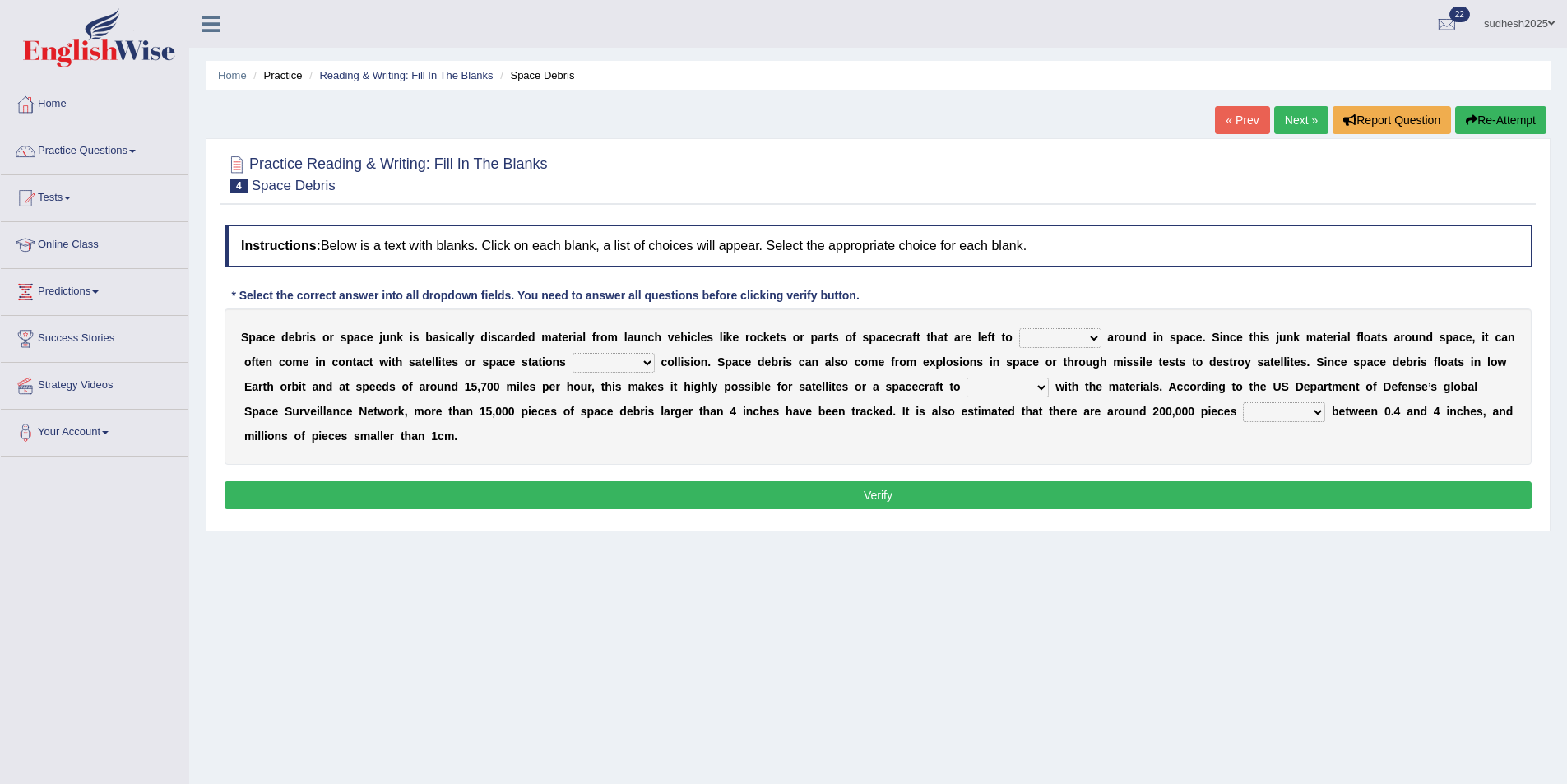
click at [1047, 340] on select "twist center roam loll" at bounding box center [1060, 337] width 82 height 20
select select "roam"
click at [1019, 328] on select "twist center roam loll" at bounding box center [1060, 337] width 82 height 20
click at [572, 363] on select "risks risk risked risking" at bounding box center [613, 363] width 82 height 20
select select "risked"
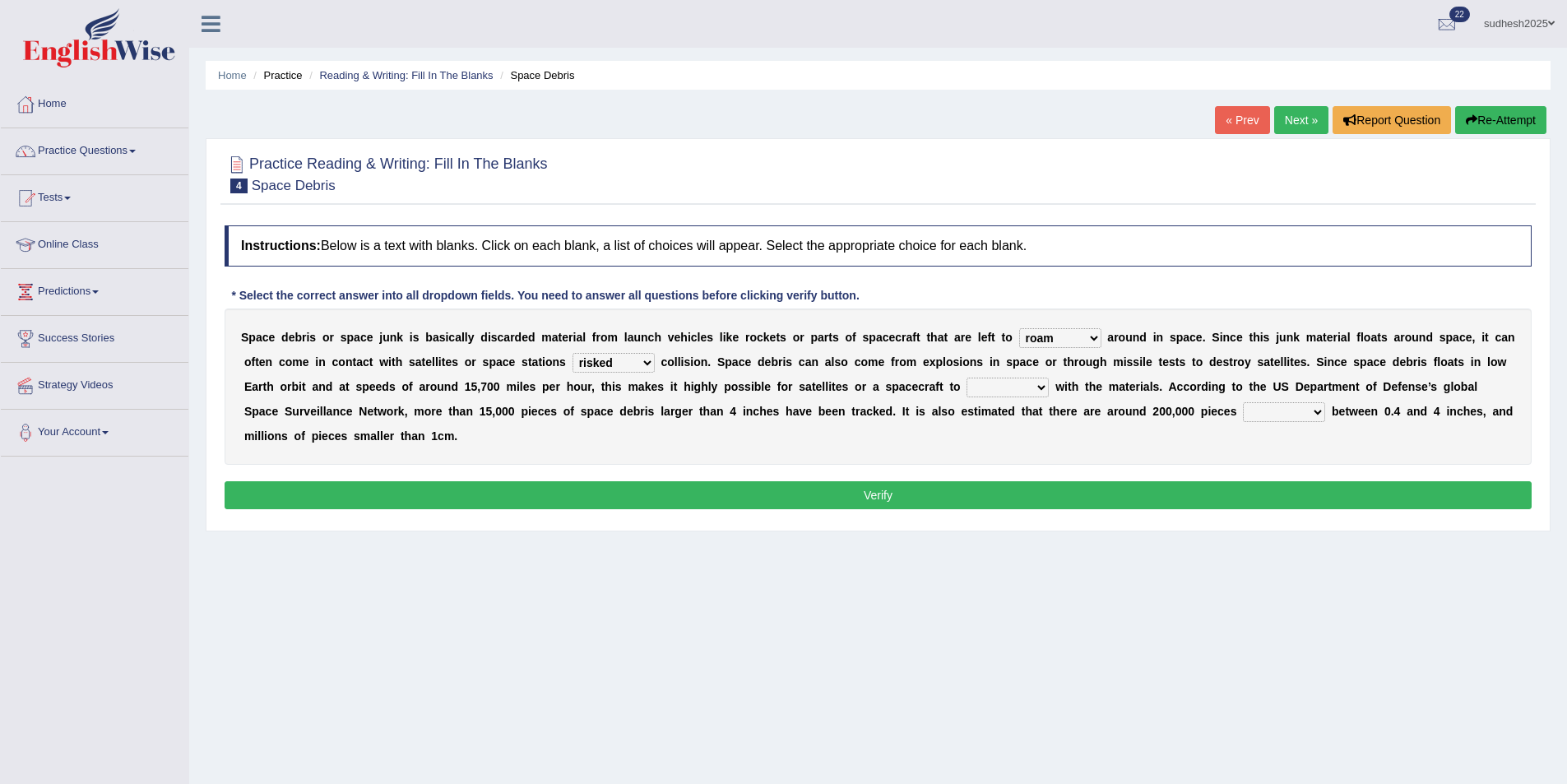
click at [572, 353] on select "risks risk risked risking" at bounding box center [613, 363] width 82 height 20
click at [967, 382] on select "collect collate collide collocate" at bounding box center [1008, 387] width 82 height 20
select select "collide"
click at [967, 377] on select "collect collate collide collocate" at bounding box center [1008, 387] width 82 height 20
click at [1243, 411] on select "sized sizing size sizes" at bounding box center [1284, 412] width 82 height 20
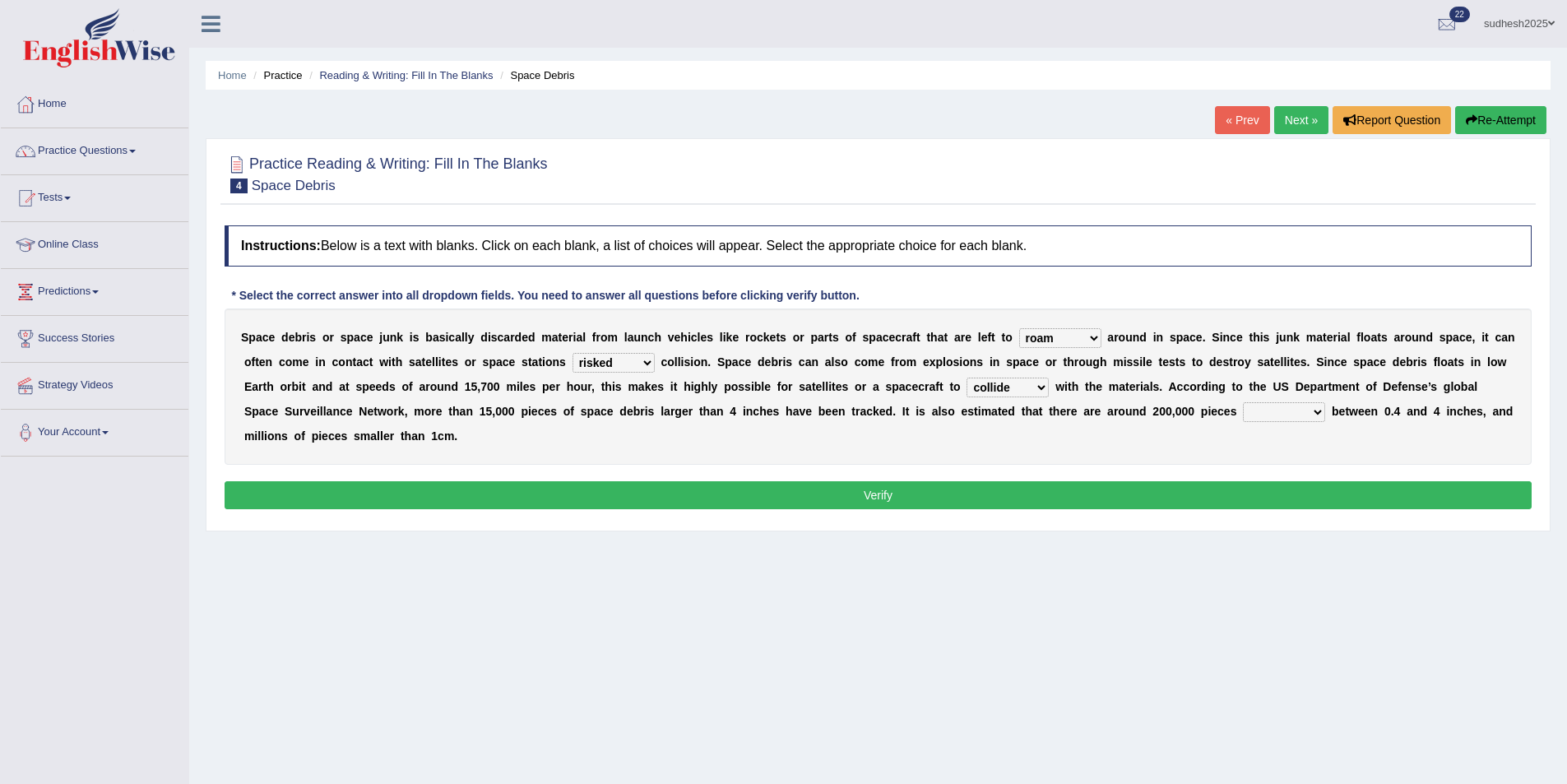
select select "size"
click at [1243, 402] on select "sized sizing size sizes" at bounding box center [1284, 412] width 82 height 20
click at [930, 481] on button "Verify" at bounding box center [878, 495] width 1307 height 28
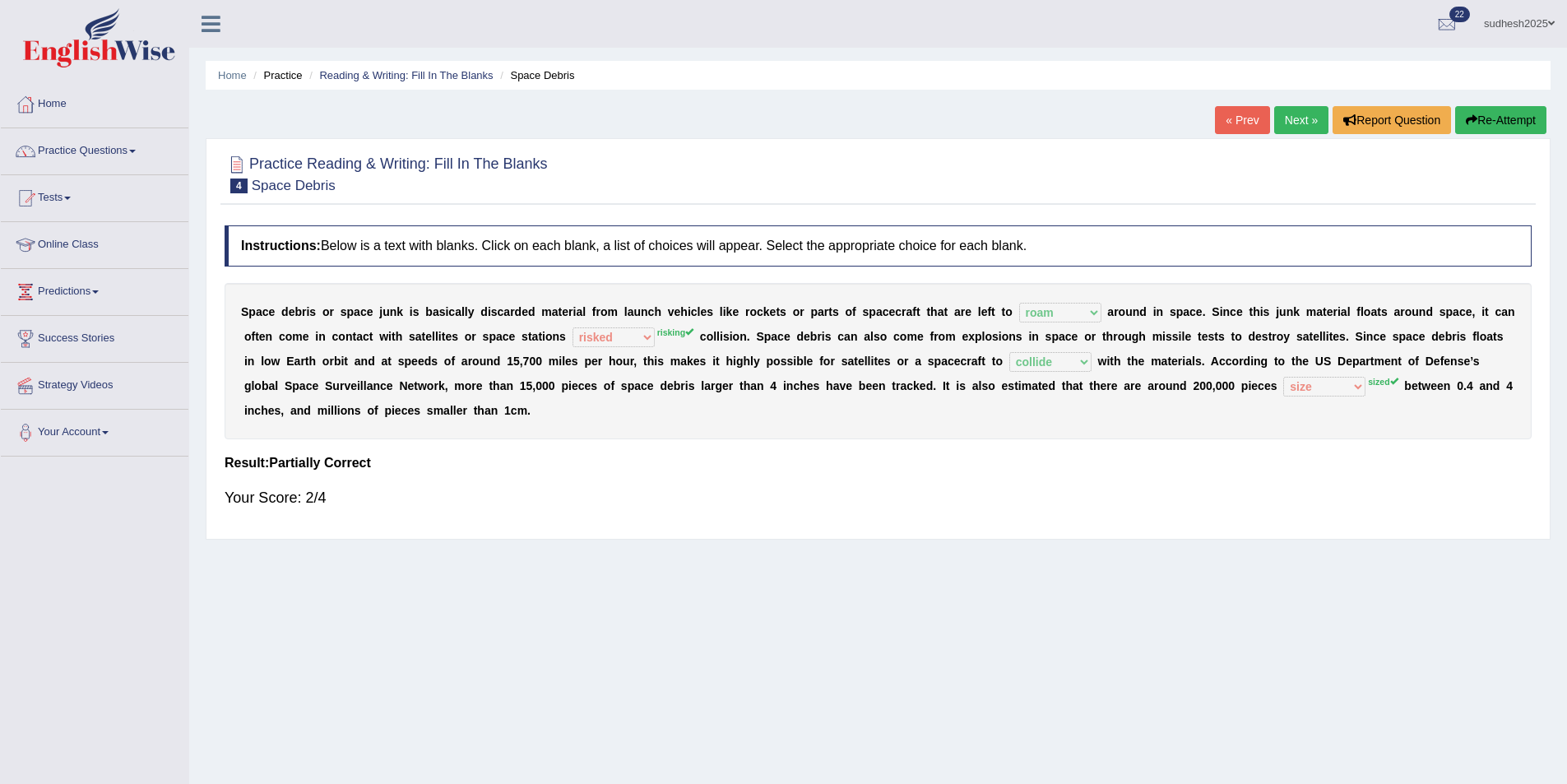
click at [1476, 116] on button "Re-Attempt" at bounding box center [1500, 120] width 91 height 28
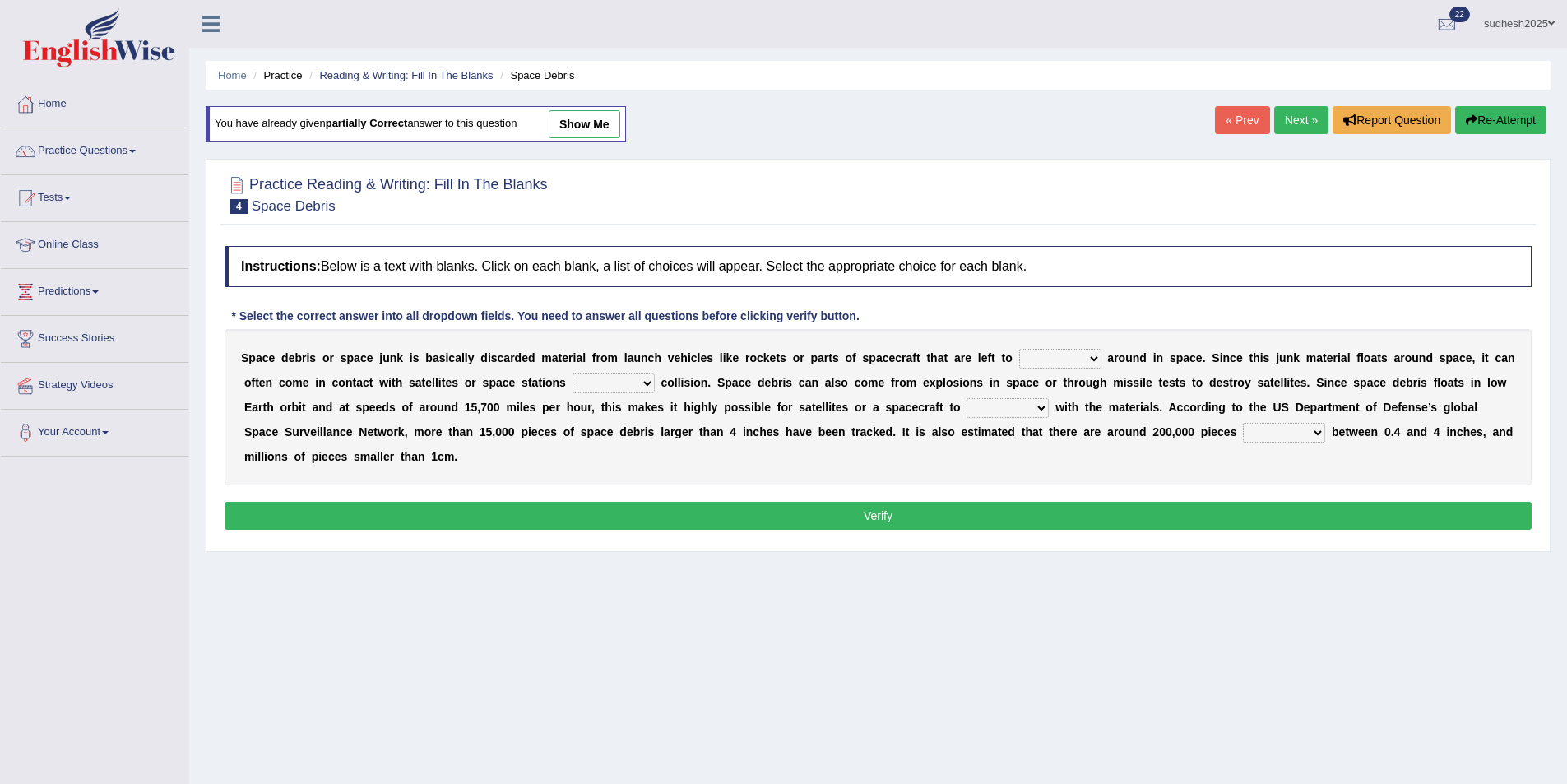
click at [1022, 358] on select "twist center roam loll" at bounding box center [1060, 358] width 82 height 20
select select "roam"
click at [1019, 349] on select "twist center roam loll" at bounding box center [1060, 358] width 82 height 20
click at [572, 382] on select "risks risk risked risking" at bounding box center [613, 382] width 82 height 20
select select "risking"
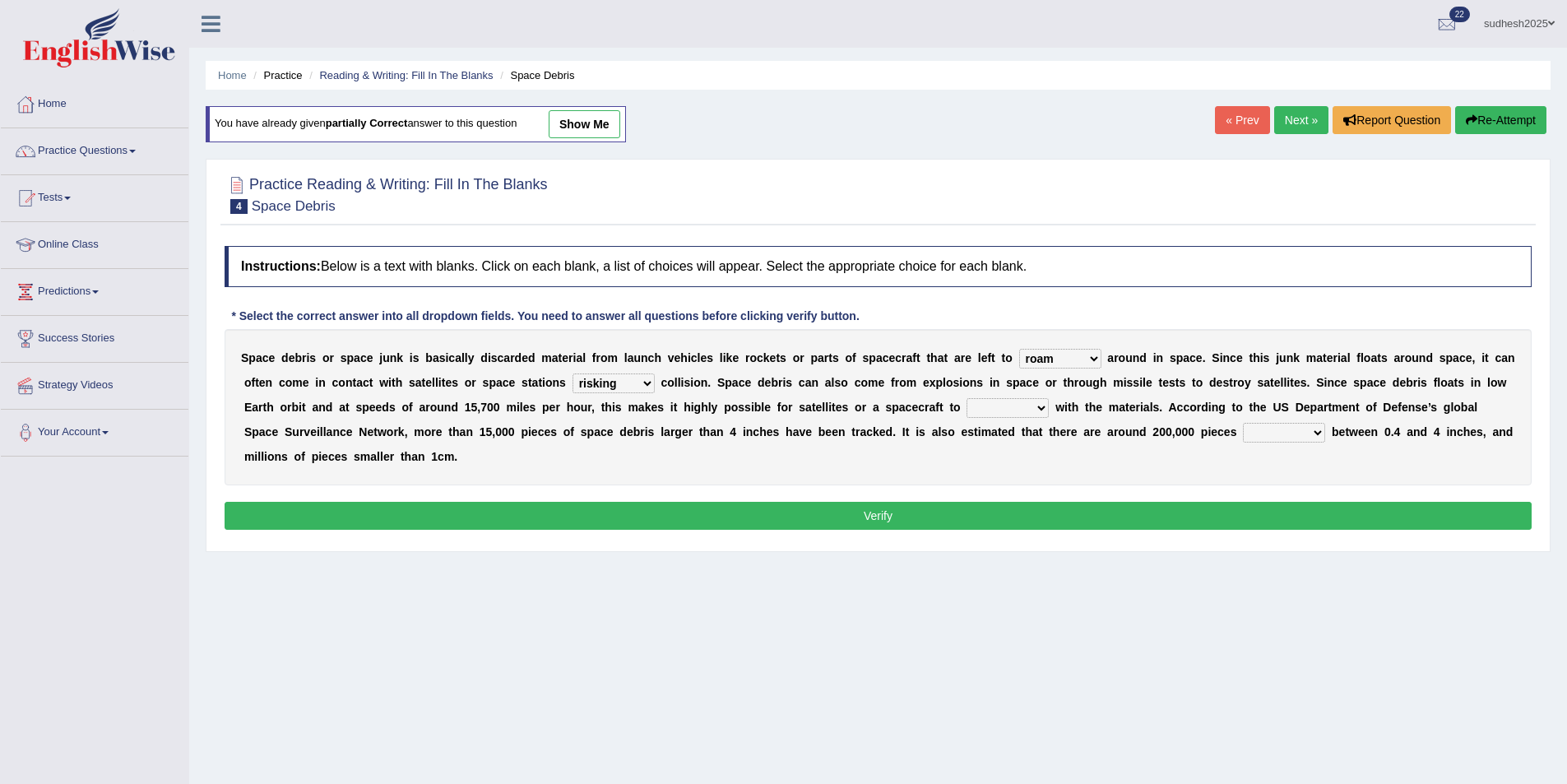
click at [572, 373] on select "risks risk risked risking" at bounding box center [613, 382] width 82 height 20
click at [967, 408] on select "collect collate collide collocate" at bounding box center [1008, 408] width 82 height 20
select select "collide"
click at [967, 398] on select "collect collate collide collocate" at bounding box center [1008, 408] width 82 height 20
click at [1243, 431] on select "sized sizing size sizes" at bounding box center [1284, 432] width 82 height 20
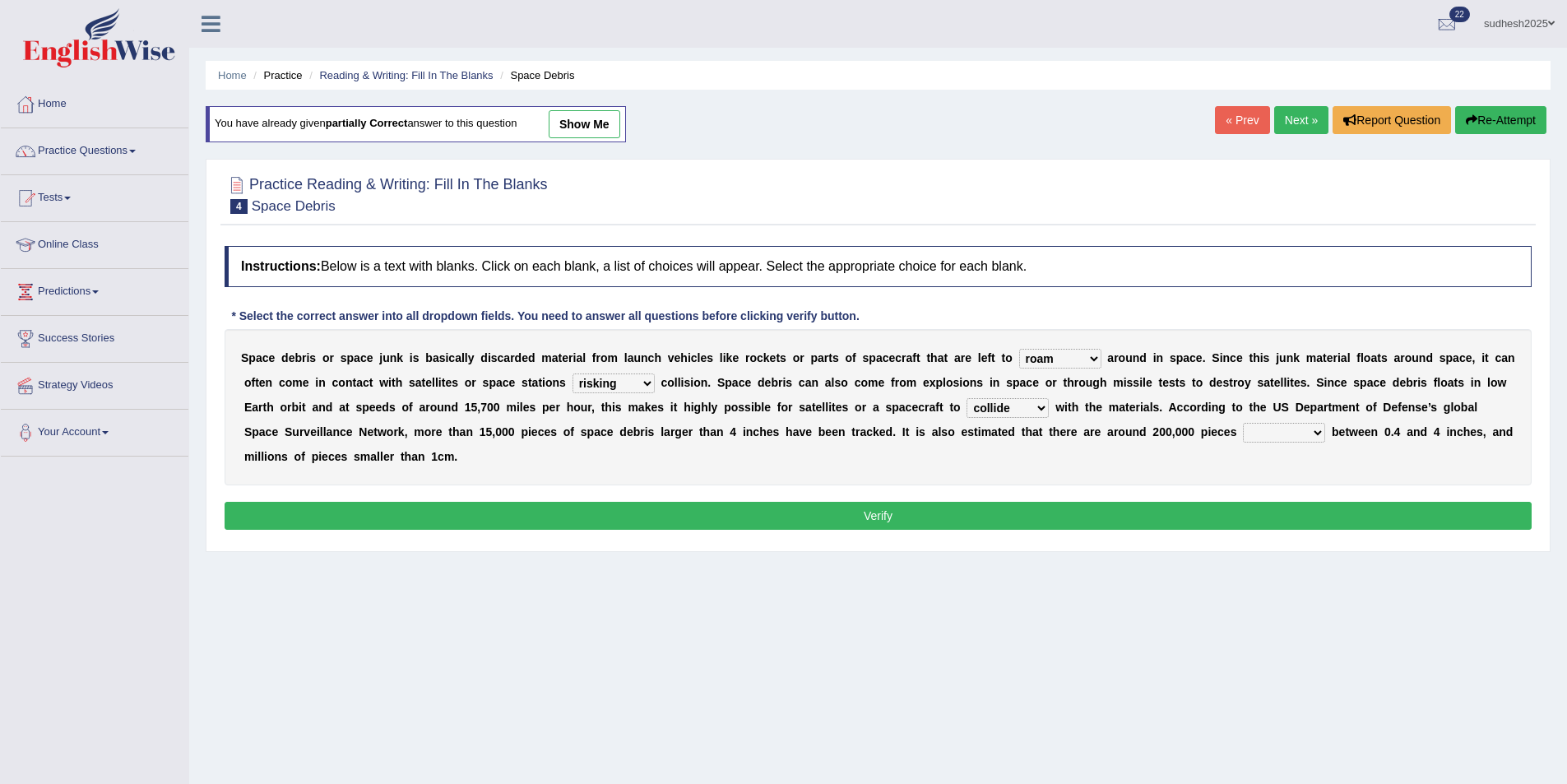
select select "sized"
click at [1243, 422] on select "sized sizing size sizes" at bounding box center [1284, 432] width 82 height 20
click at [991, 502] on button "Verify" at bounding box center [878, 516] width 1307 height 28
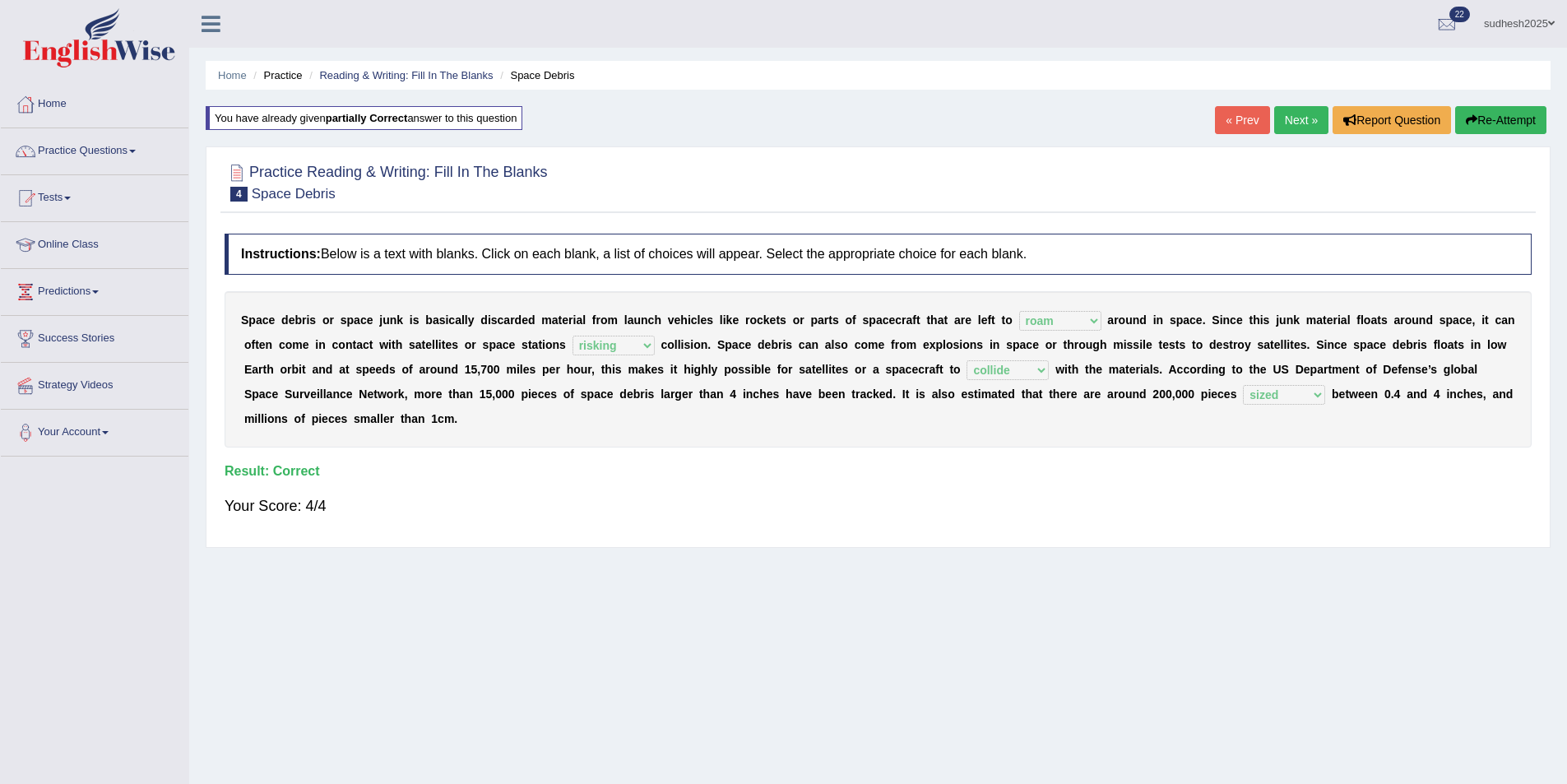
click at [1300, 118] on link "Next »" at bounding box center [1301, 120] width 55 height 28
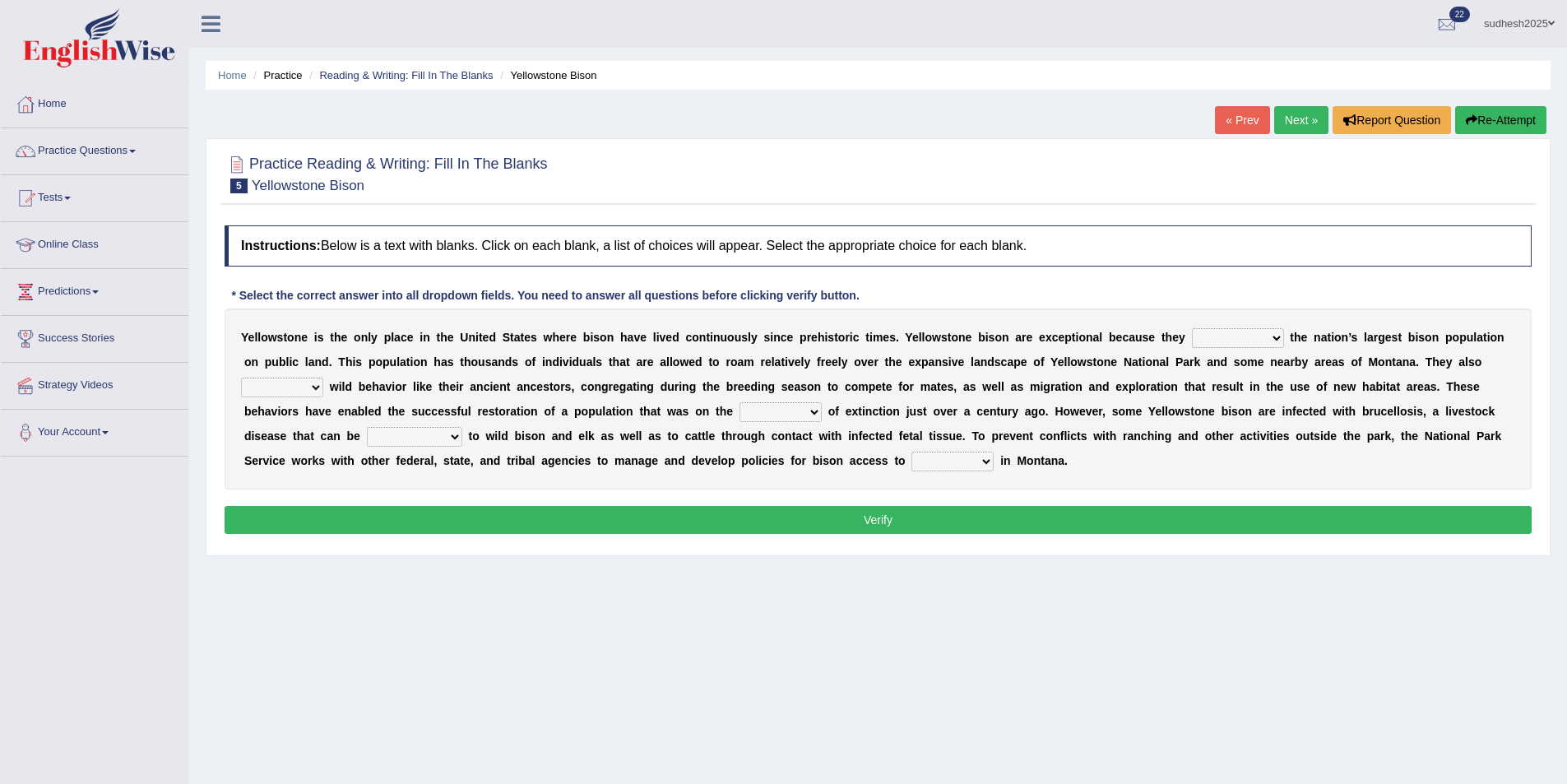
click at [1212, 337] on select "congregate comprise consist compromise" at bounding box center [1238, 337] width 92 height 20
